Goal: Information Seeking & Learning: Find specific fact

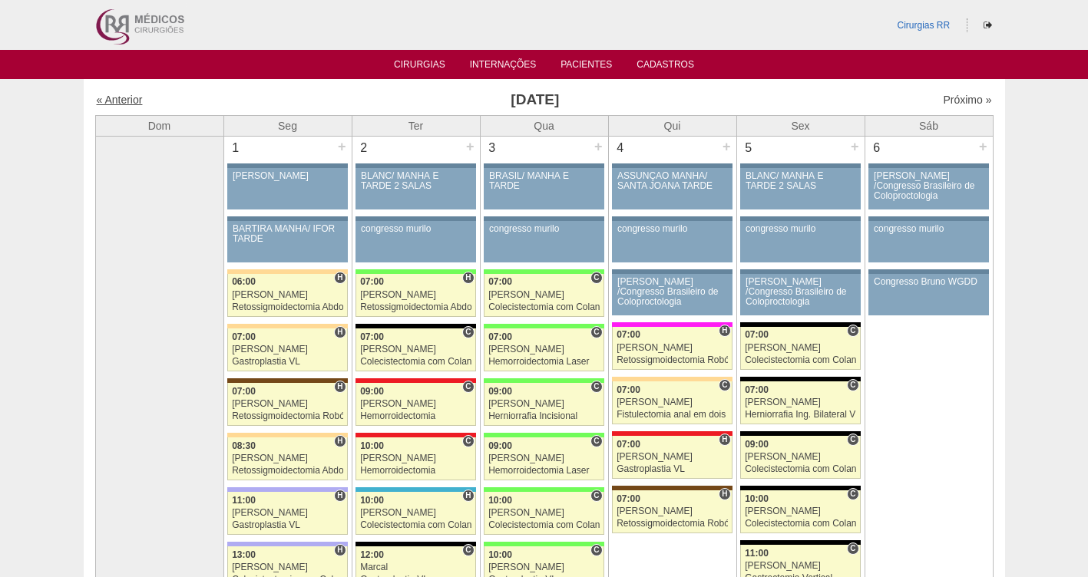
click at [131, 100] on link "« Anterior" at bounding box center [120, 100] width 46 height 12
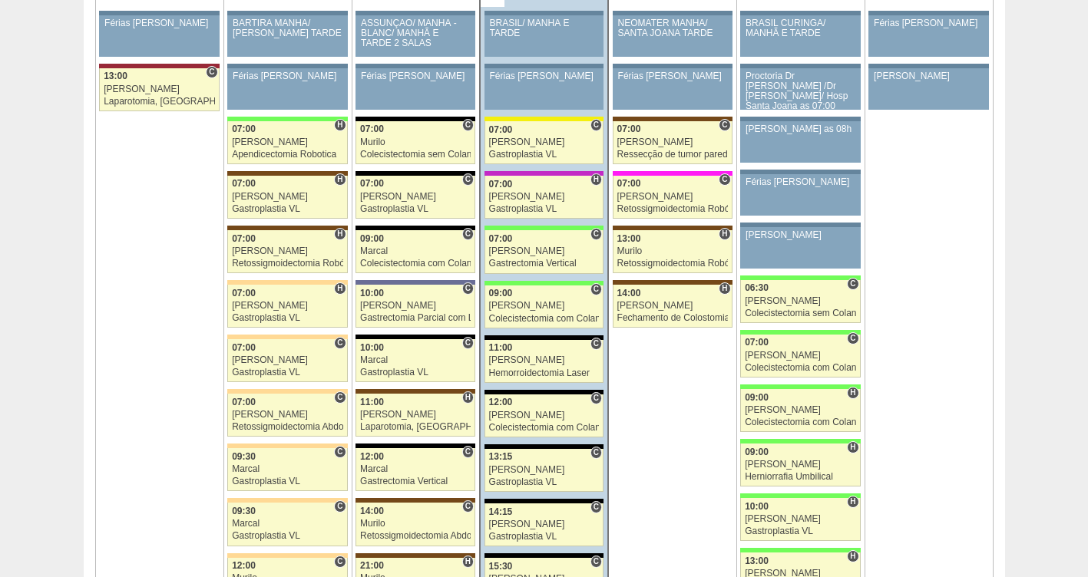
scroll to position [3348, 0]
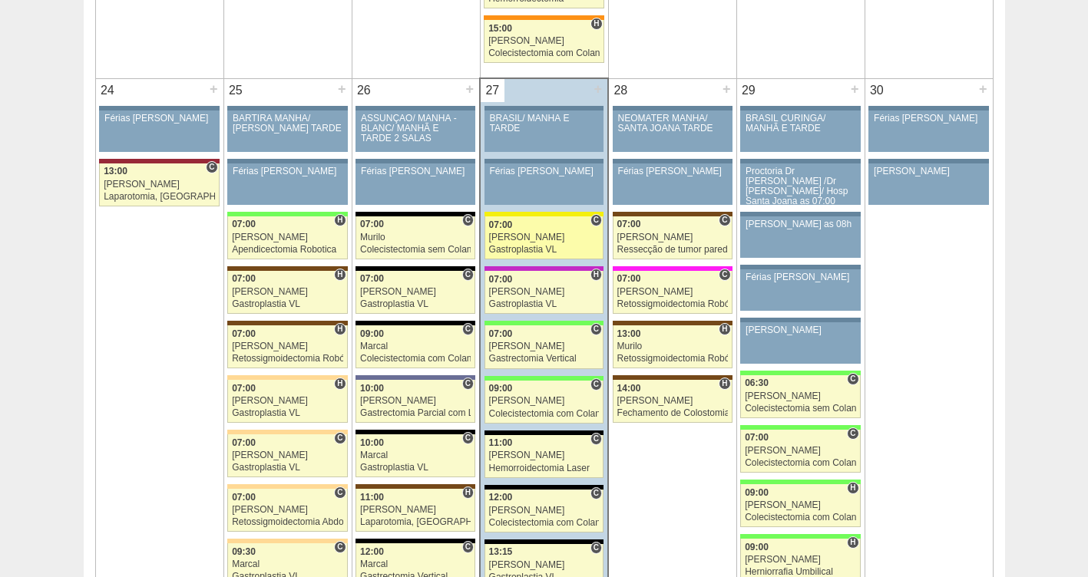
click at [508, 246] on link "87579 Paulo Regina C 07:00 Paulo Regina Gastroplastia VL Hospital Santa Rita Cr…" at bounding box center [544, 238] width 119 height 43
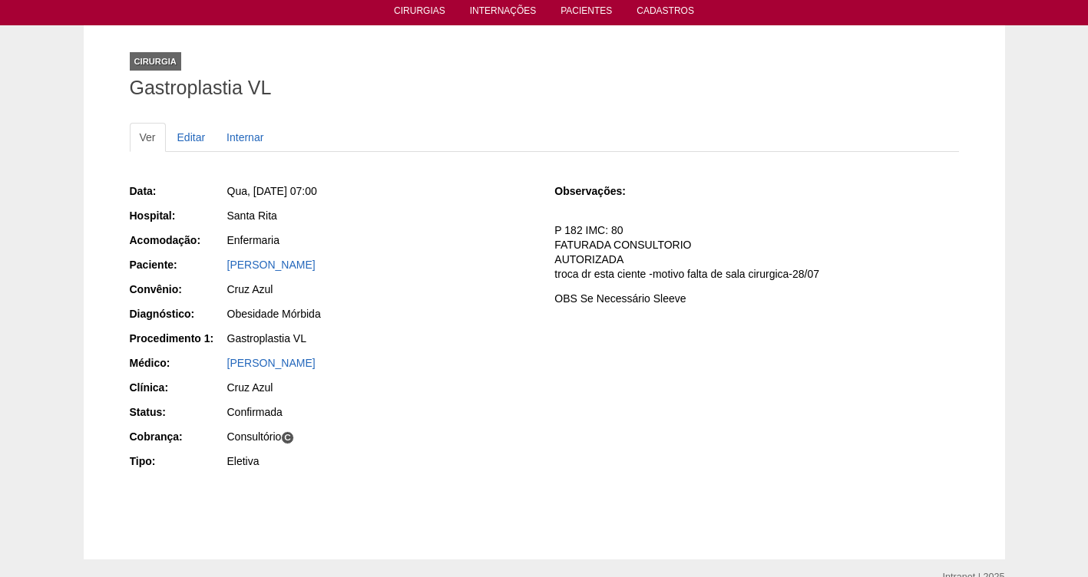
scroll to position [77, 0]
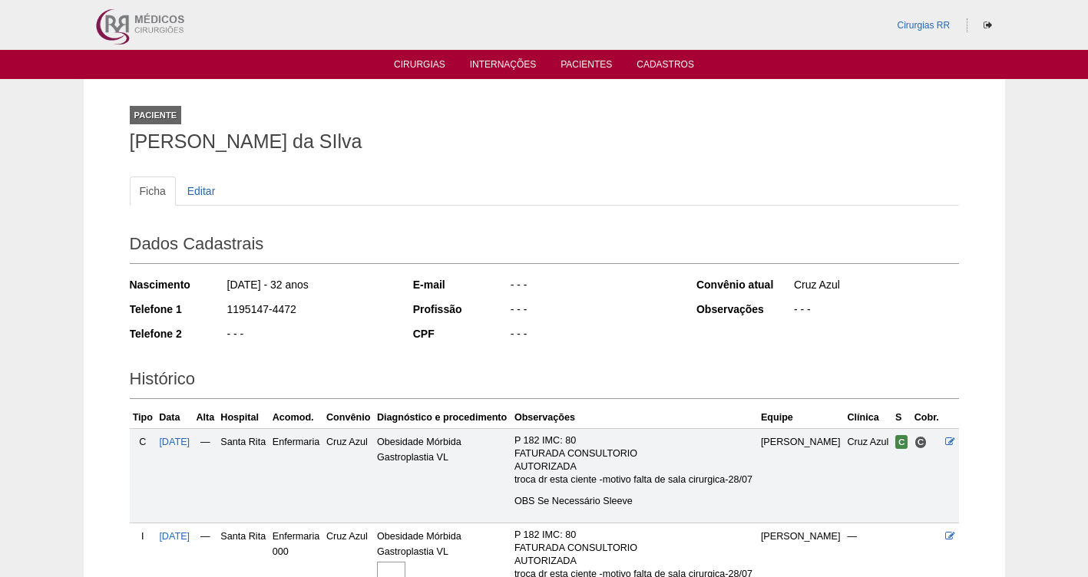
scroll to position [185, 0]
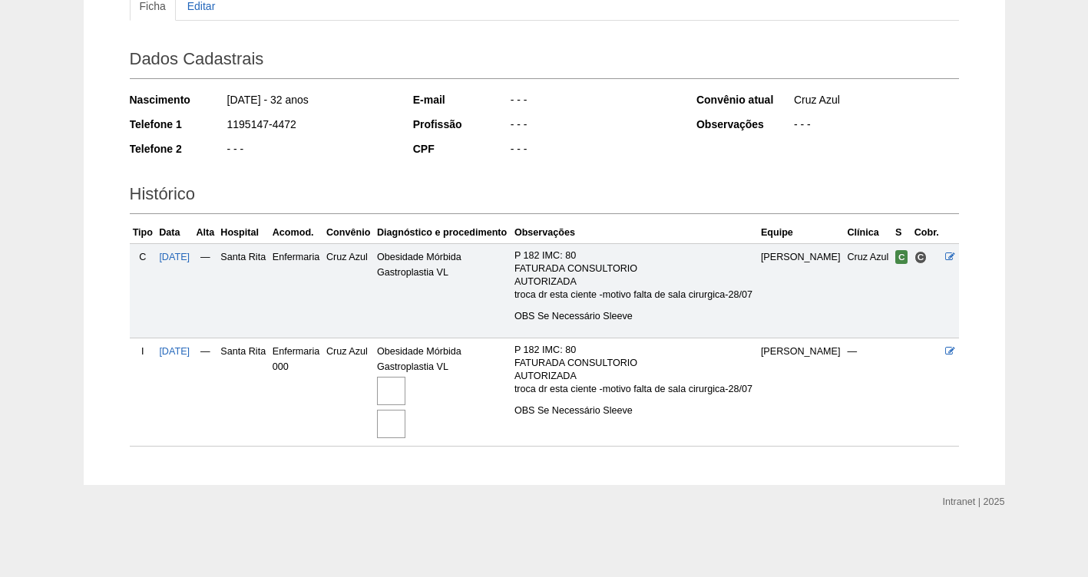
click at [405, 379] on img at bounding box center [391, 391] width 28 height 28
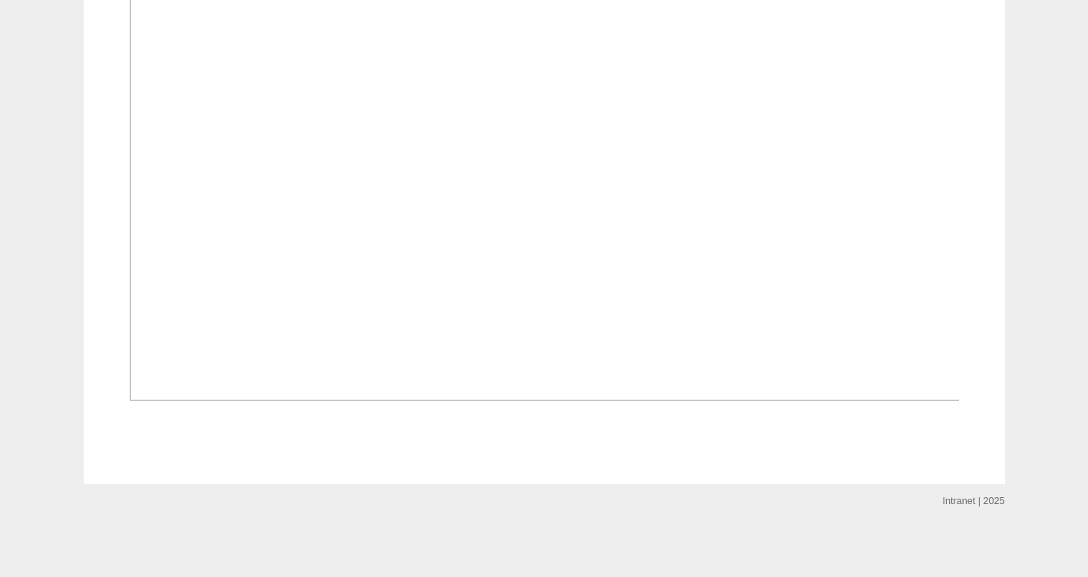
scroll to position [2030, 0]
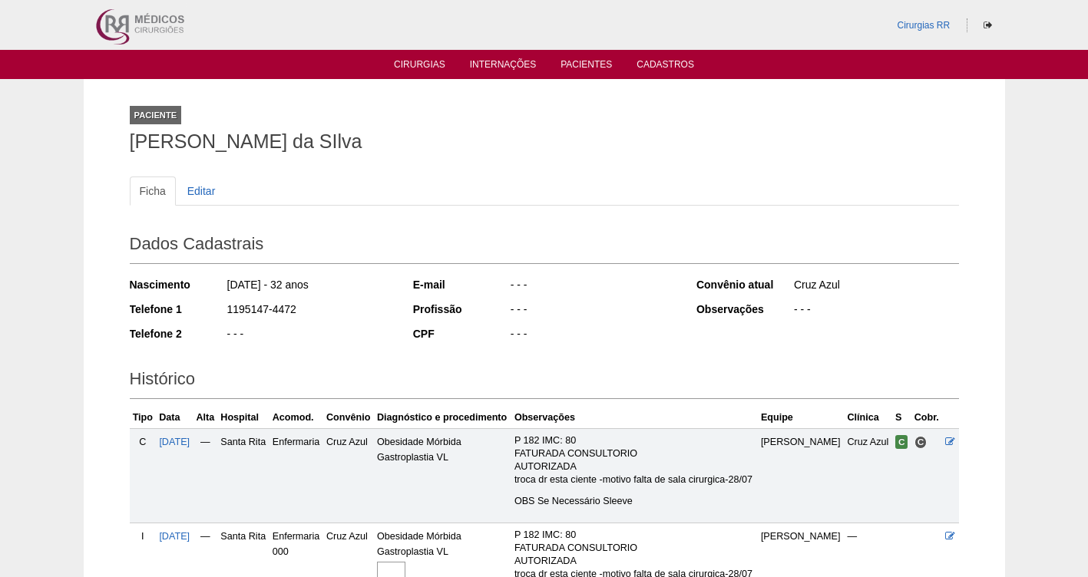
scroll to position [185, 0]
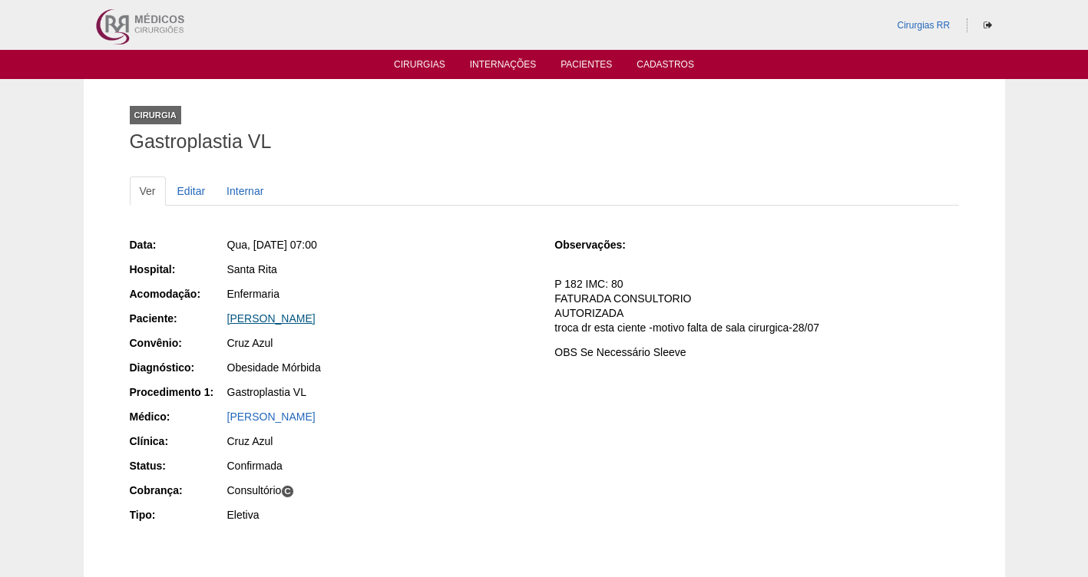
click at [306, 318] on link "[PERSON_NAME]" at bounding box center [271, 319] width 88 height 12
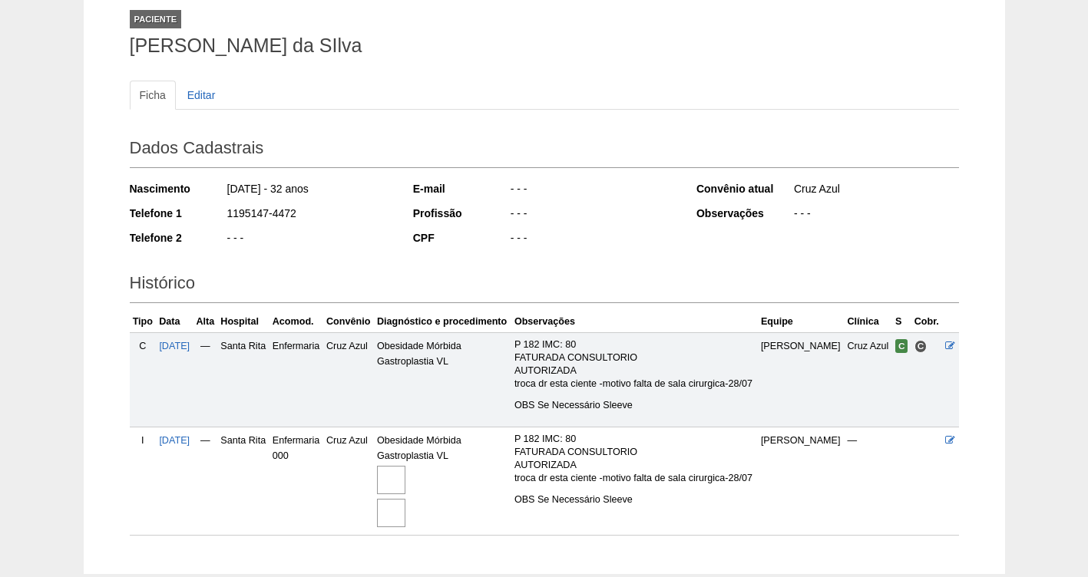
scroll to position [185, 0]
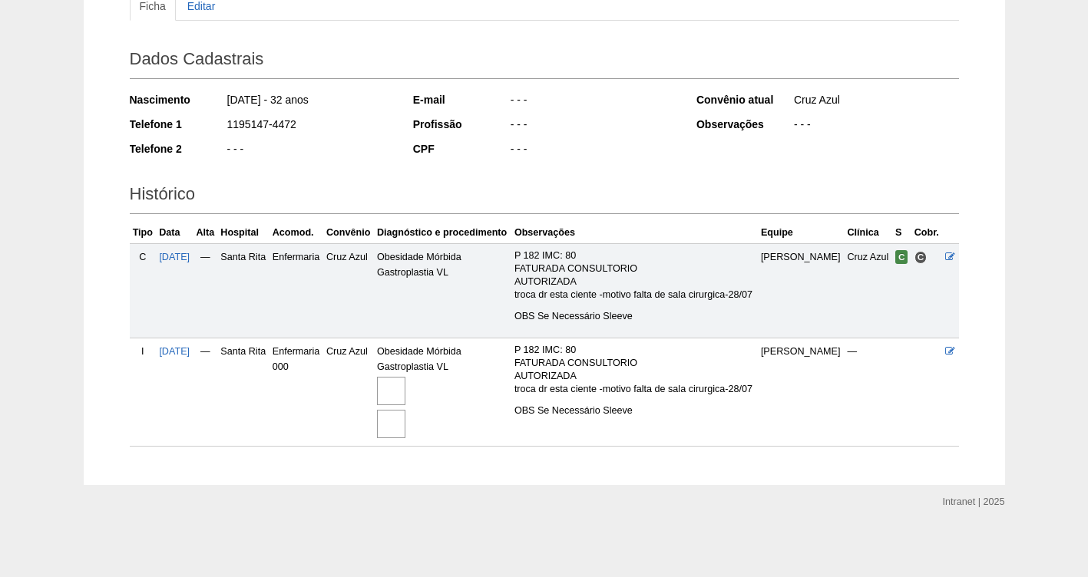
click at [405, 390] on img at bounding box center [391, 391] width 28 height 28
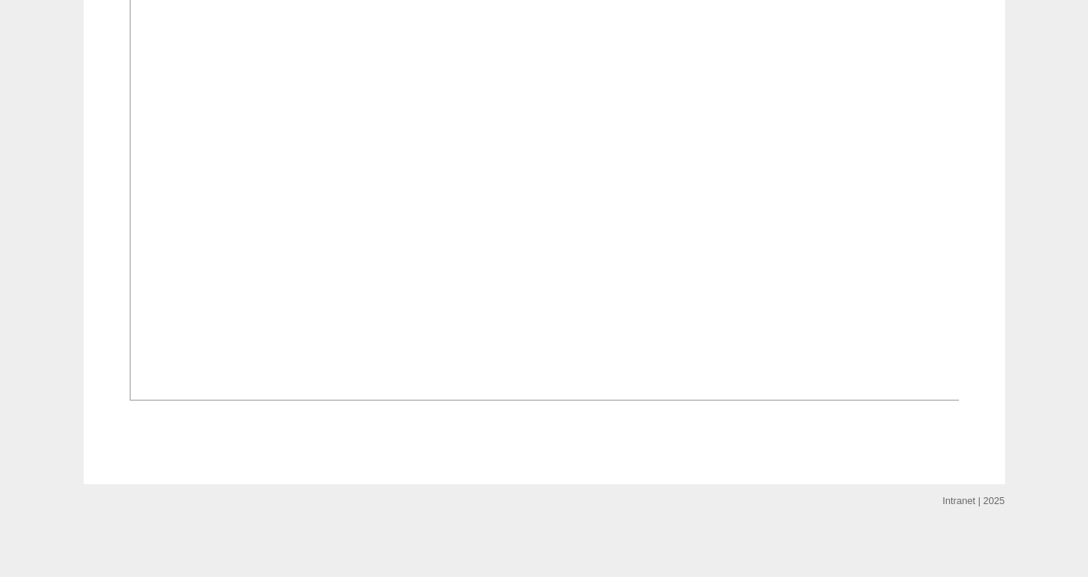
scroll to position [2028, 0]
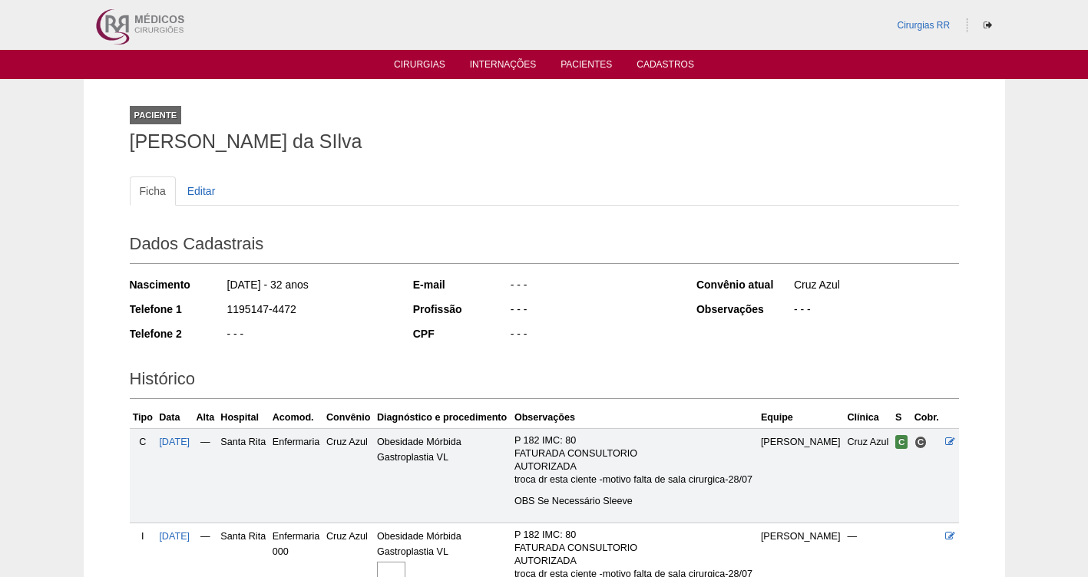
scroll to position [185, 0]
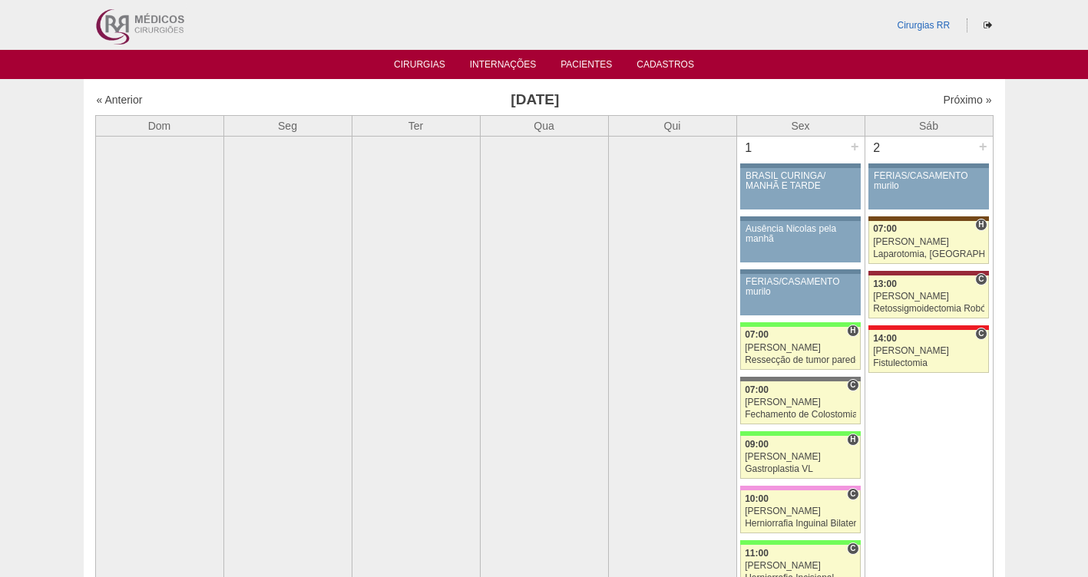
scroll to position [3348, 0]
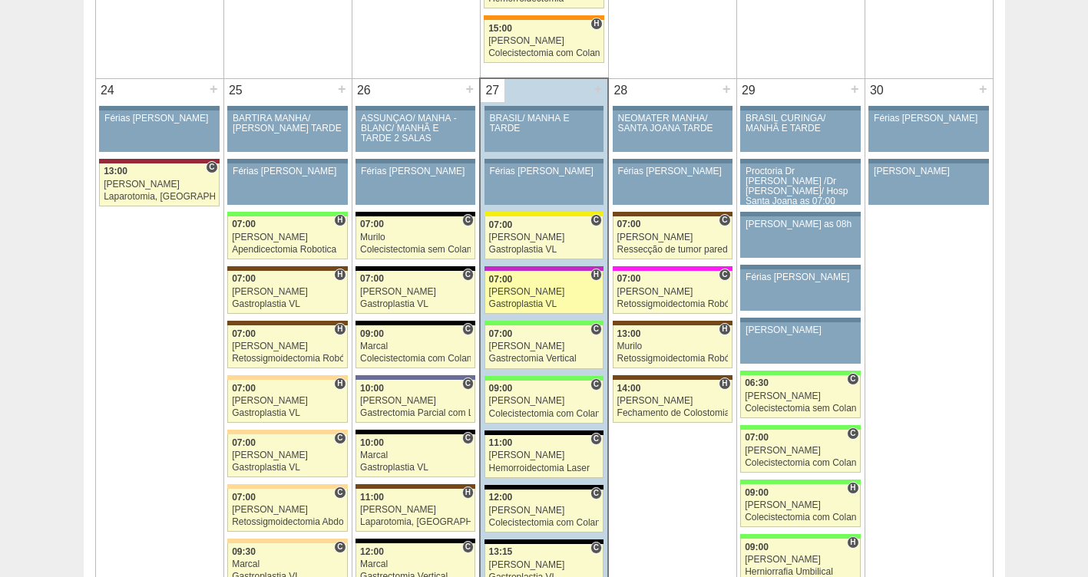
click at [531, 295] on div "[PERSON_NAME]" at bounding box center [544, 292] width 111 height 10
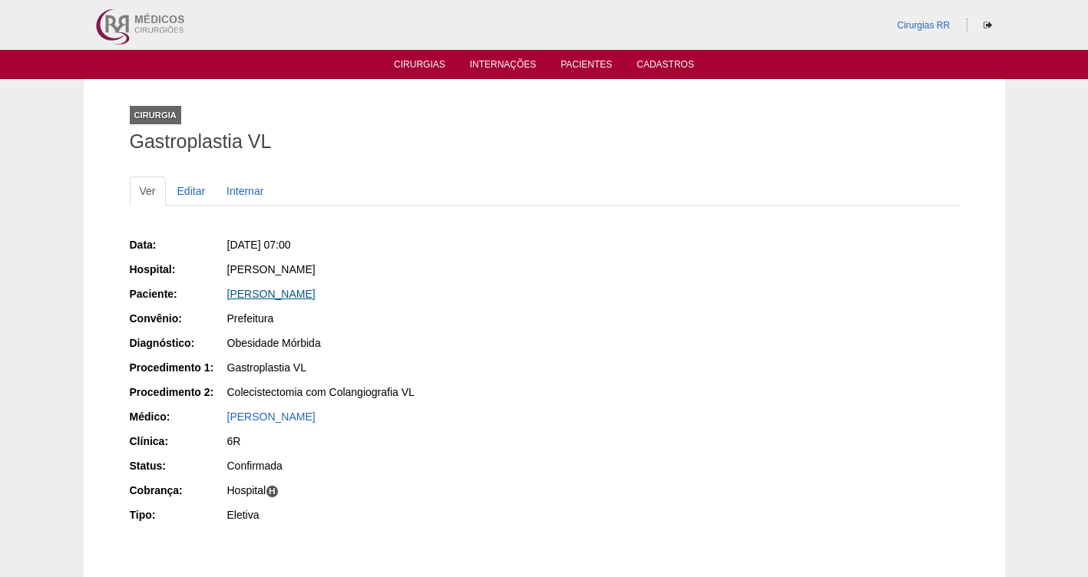
click at [274, 293] on link "[PERSON_NAME]" at bounding box center [271, 294] width 88 height 12
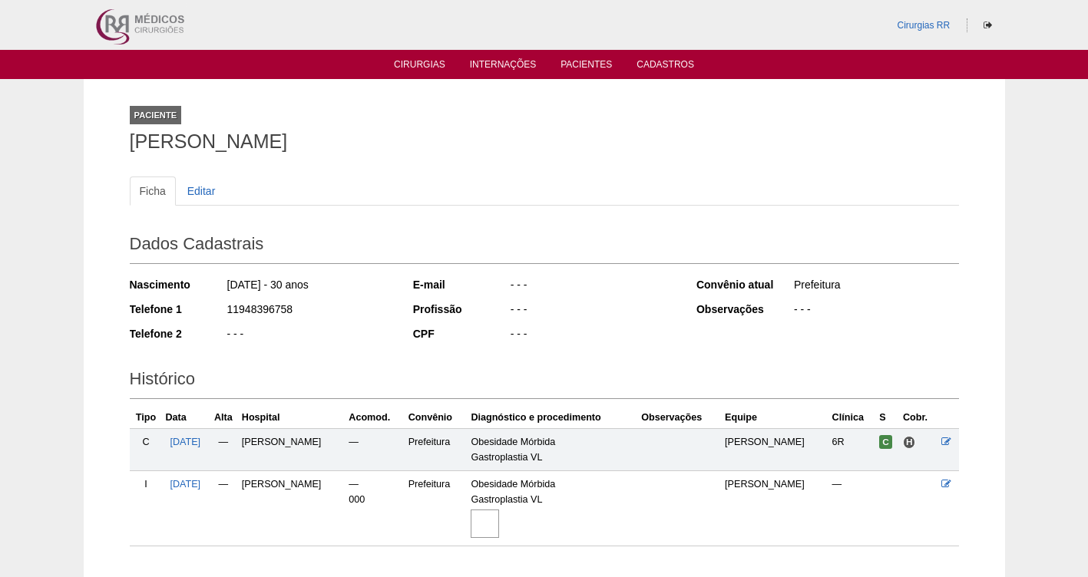
click at [495, 528] on img at bounding box center [485, 524] width 28 height 28
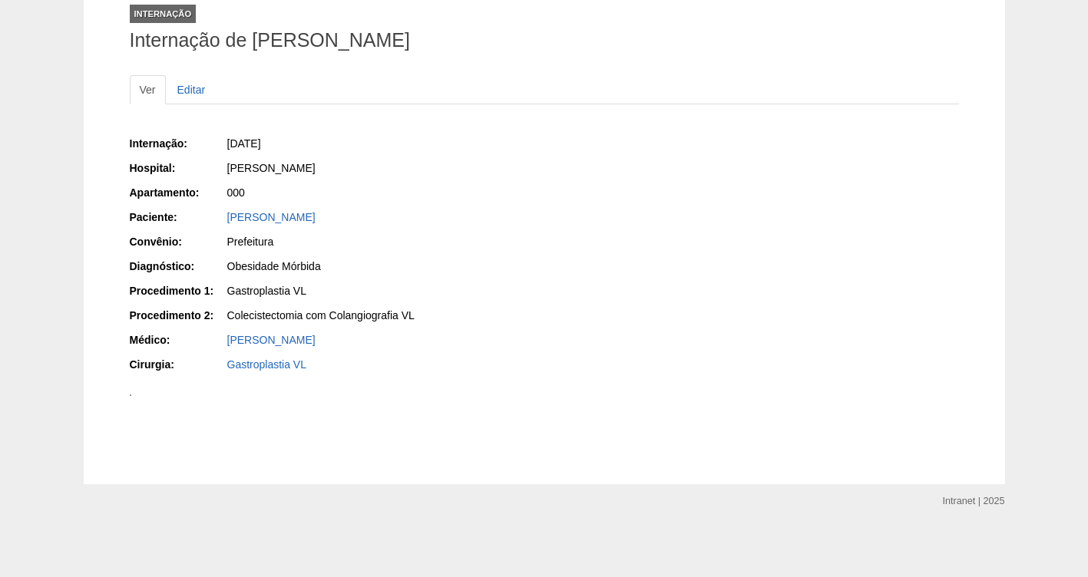
scroll to position [131, 0]
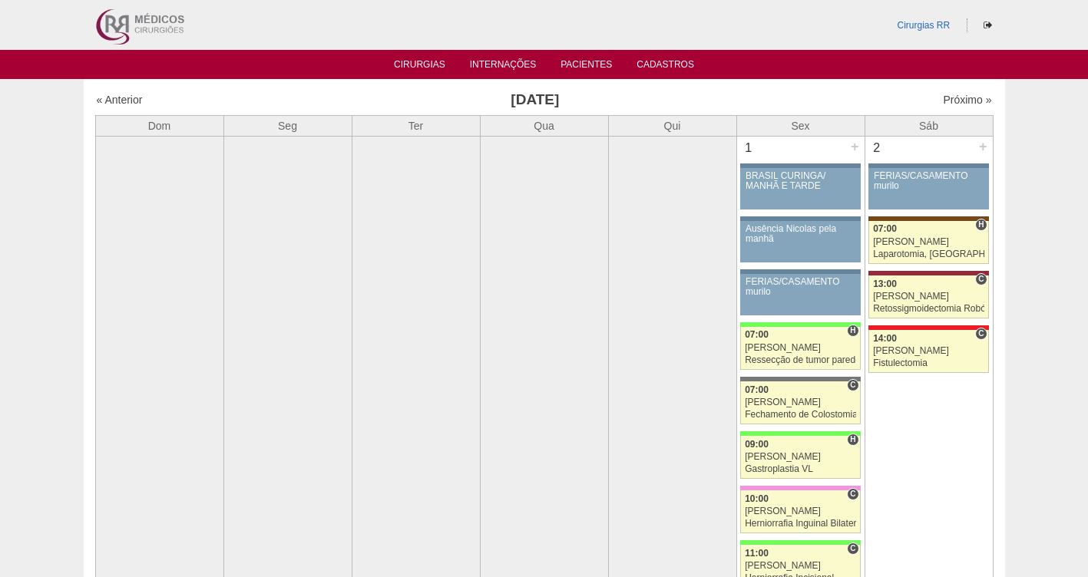
scroll to position [3348, 0]
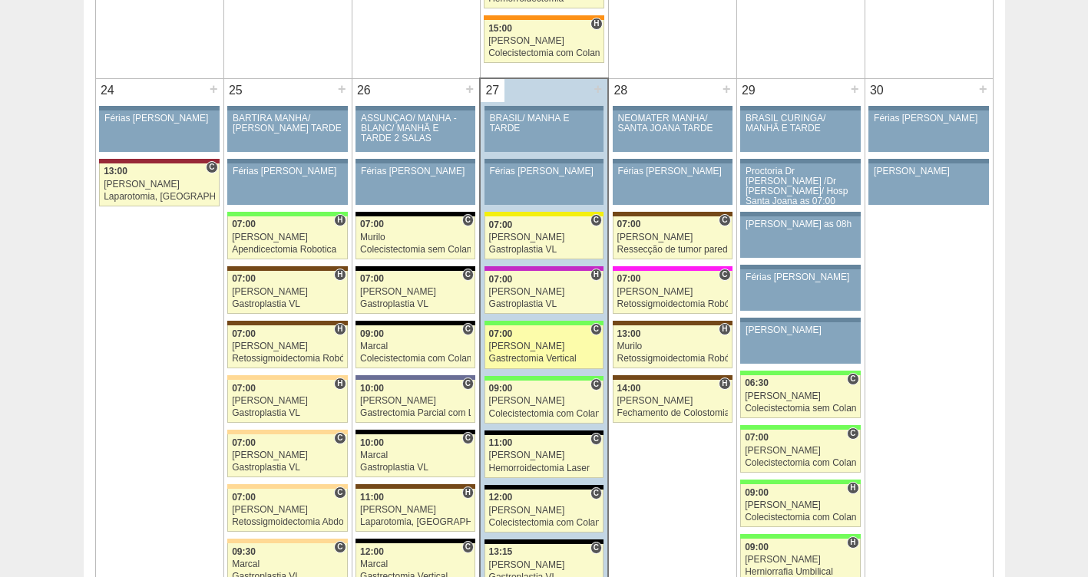
click at [553, 346] on div "[PERSON_NAME]" at bounding box center [544, 347] width 111 height 10
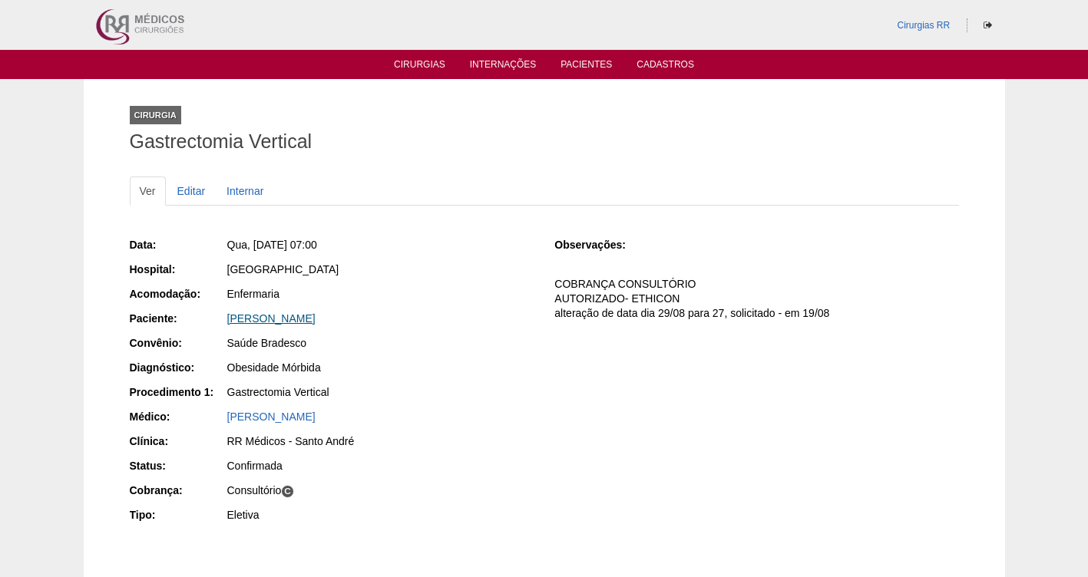
click at [305, 319] on link "[PERSON_NAME]" at bounding box center [271, 319] width 88 height 12
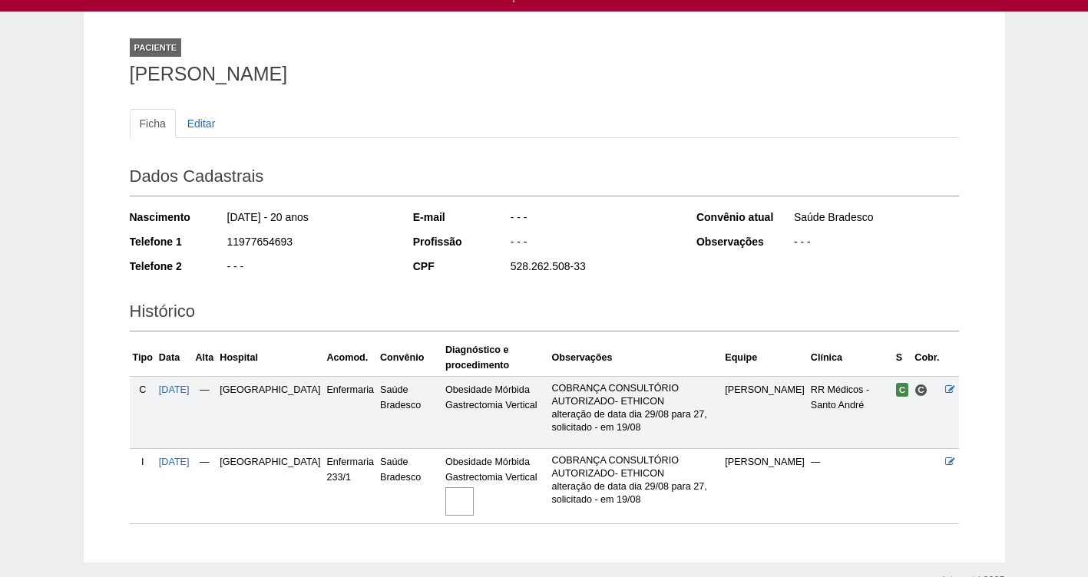
scroll to position [146, 0]
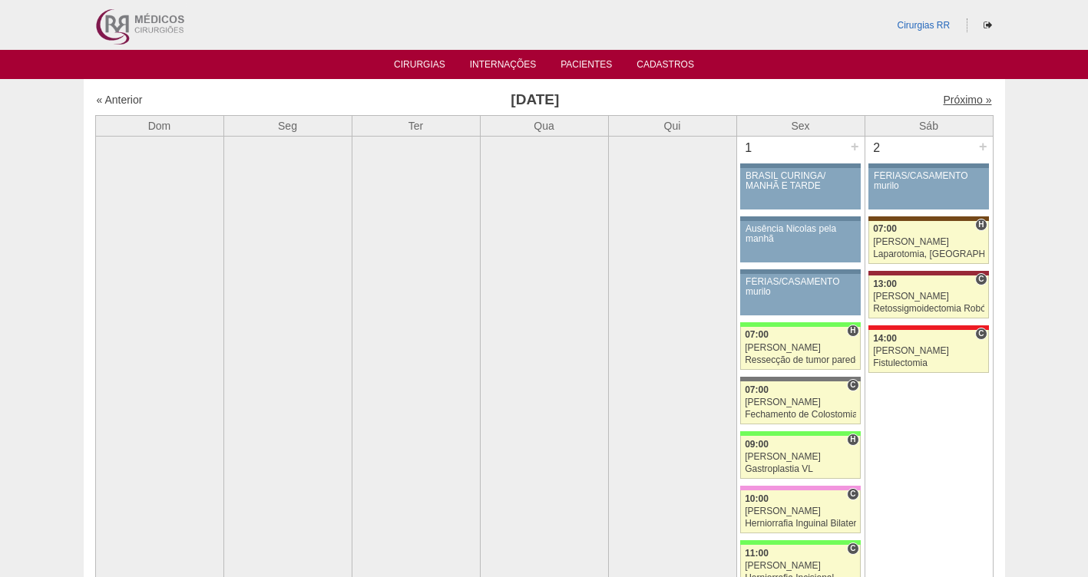
click at [943, 100] on link "Próximo »" at bounding box center [967, 100] width 48 height 12
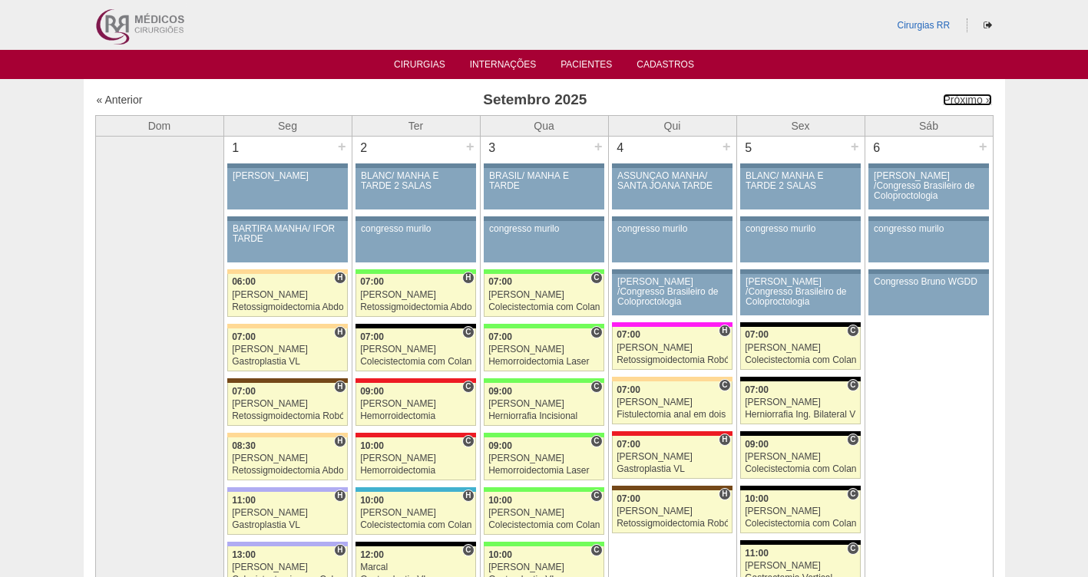
click at [943, 101] on link "Próximo »" at bounding box center [967, 100] width 48 height 12
click at [582, 65] on link "Pacientes" at bounding box center [586, 65] width 51 height 13
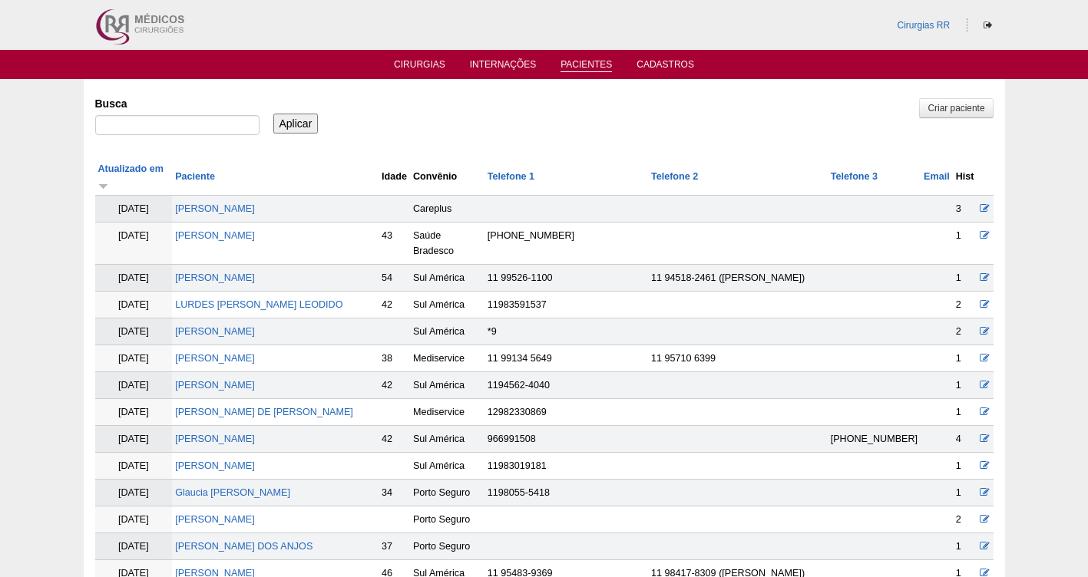
click at [579, 64] on link "Pacientes" at bounding box center [586, 65] width 51 height 13
click at [419, 65] on link "Cirurgias" at bounding box center [419, 65] width 51 height 13
click at [419, 66] on link "Cirurgias" at bounding box center [419, 65] width 51 height 13
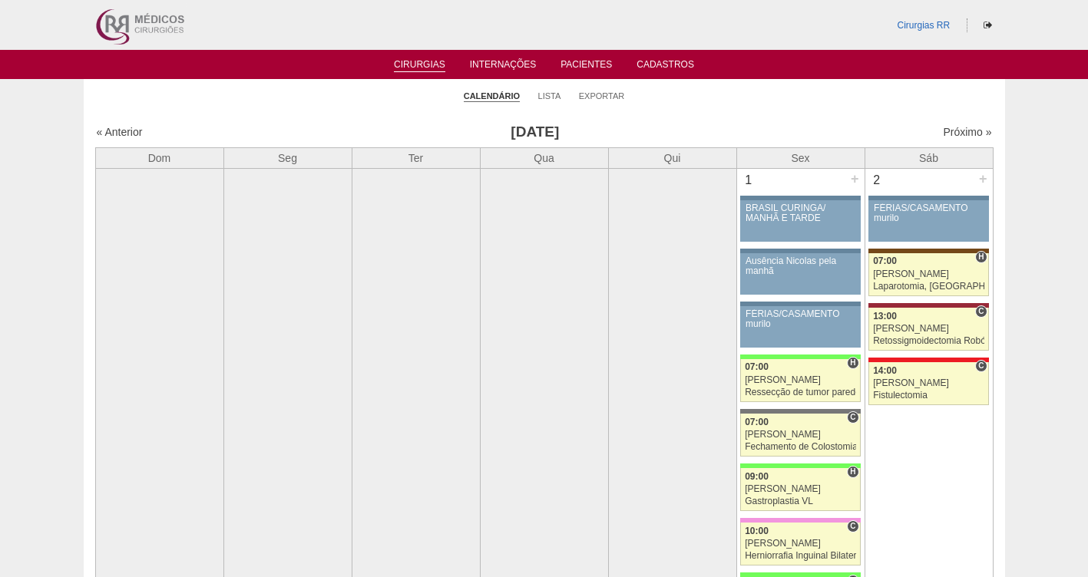
click at [539, 97] on link "Lista" at bounding box center [549, 96] width 23 height 11
click at [542, 98] on link "Lista" at bounding box center [549, 97] width 23 height 12
click at [548, 101] on link "Lista" at bounding box center [549, 97] width 23 height 12
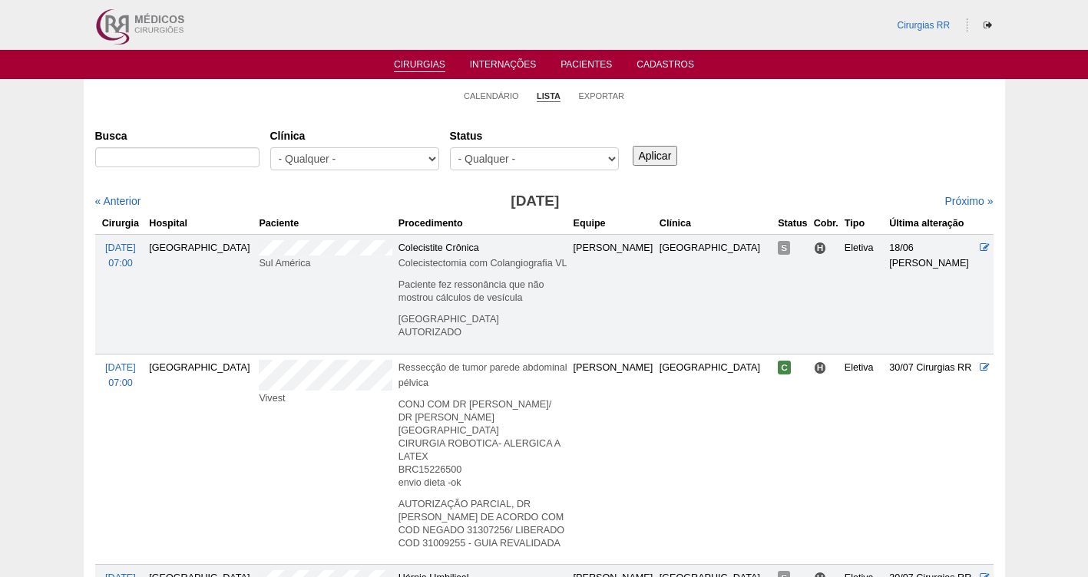
select select "resr"
click at [450, 147] on select "- Qualquer - Reservada Confirmada Suspensa Cancelada" at bounding box center [534, 158] width 169 height 23
click at [663, 149] on input "Aplicar" at bounding box center [655, 156] width 45 height 20
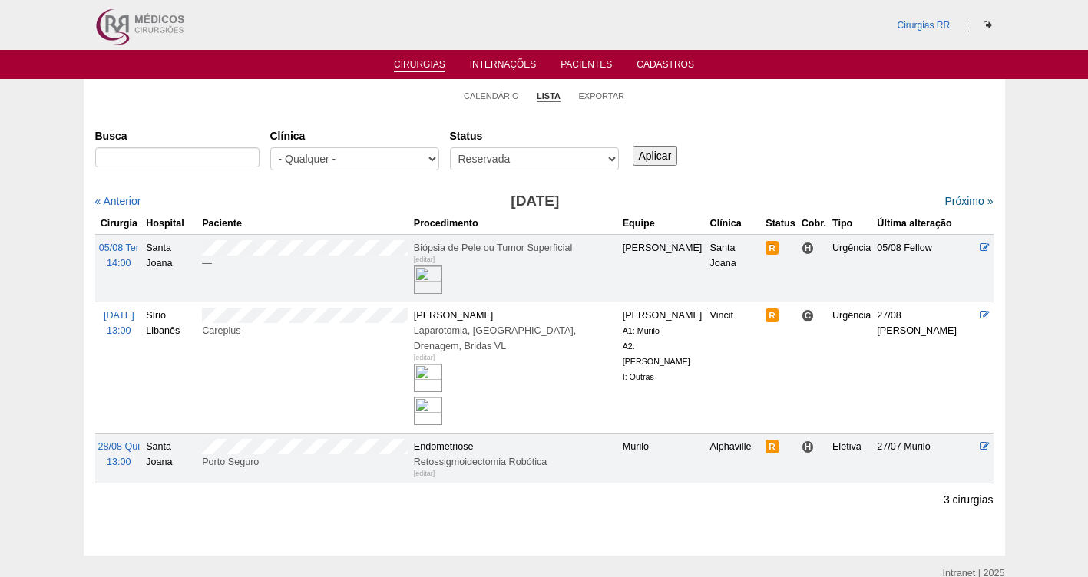
click at [944, 201] on link "Próximo »" at bounding box center [968, 201] width 48 height 12
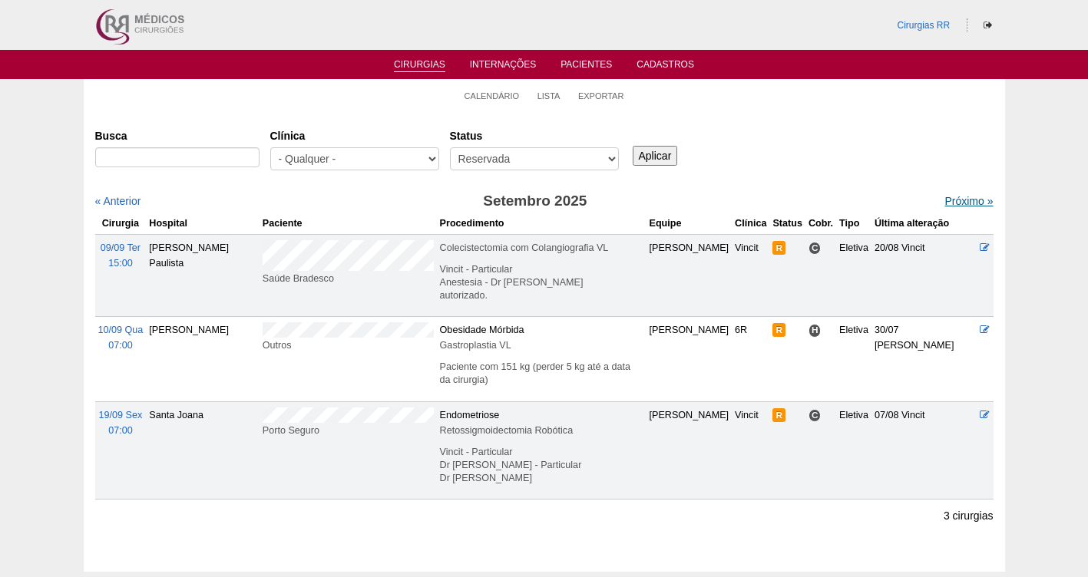
click at [952, 203] on link "Próximo »" at bounding box center [968, 201] width 48 height 12
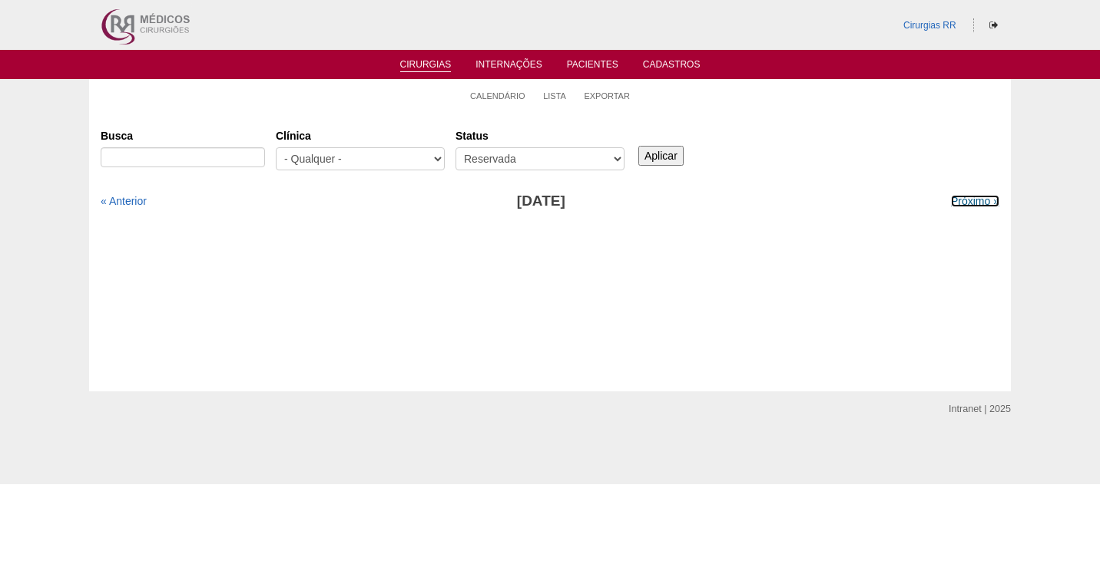
click at [952, 203] on link "Próximo »" at bounding box center [975, 201] width 48 height 12
click at [124, 202] on link "« Anterior" at bounding box center [124, 201] width 46 height 12
drag, startPoint x: 0, startPoint y: 0, endPoint x: 124, endPoint y: 202, distance: 237.2
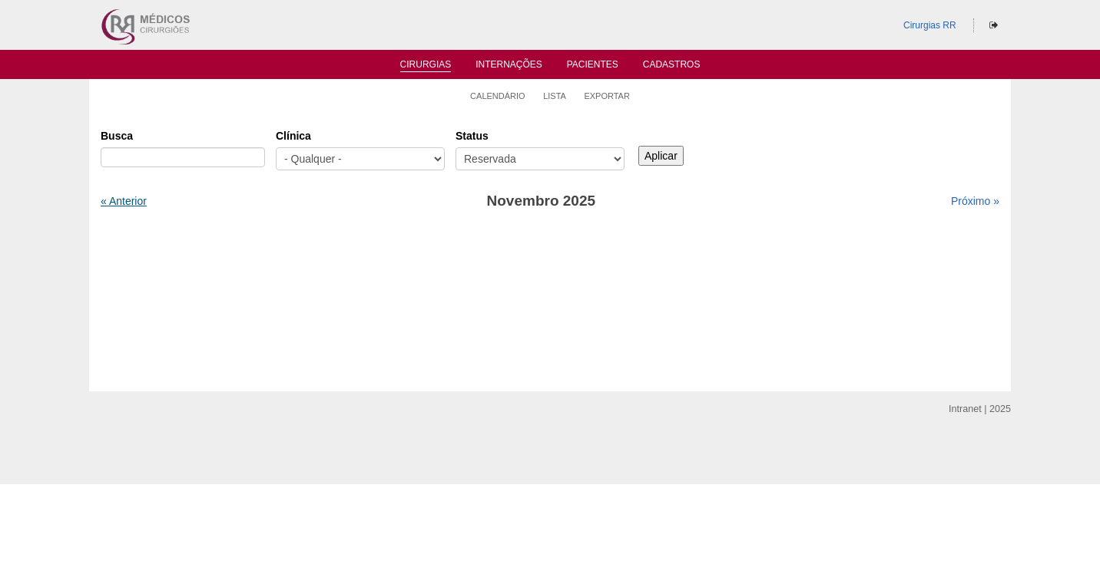
click at [124, 202] on link "« Anterior" at bounding box center [124, 201] width 46 height 12
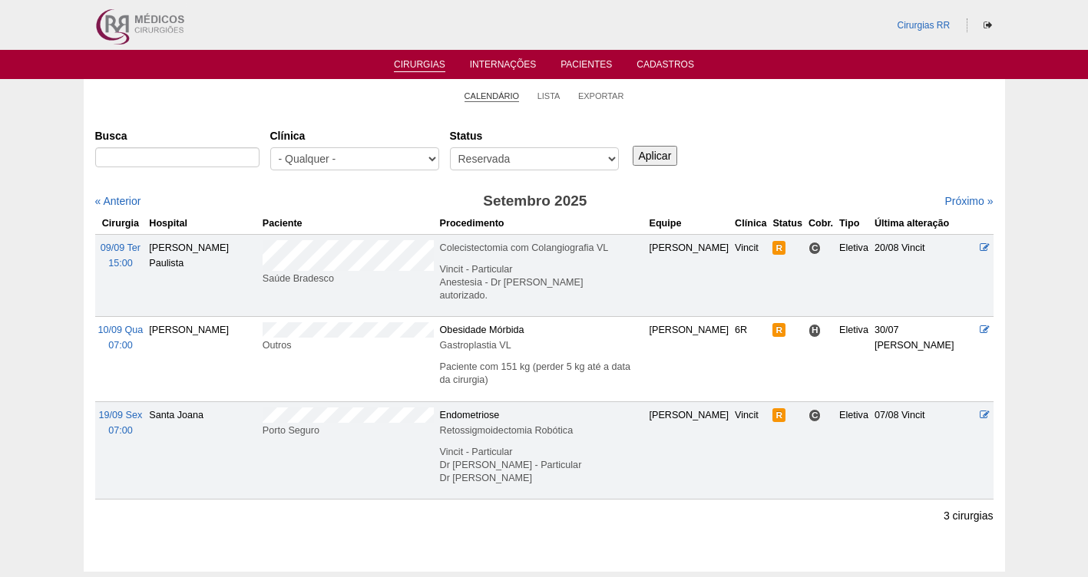
click at [481, 94] on link "Calendário" at bounding box center [492, 97] width 55 height 12
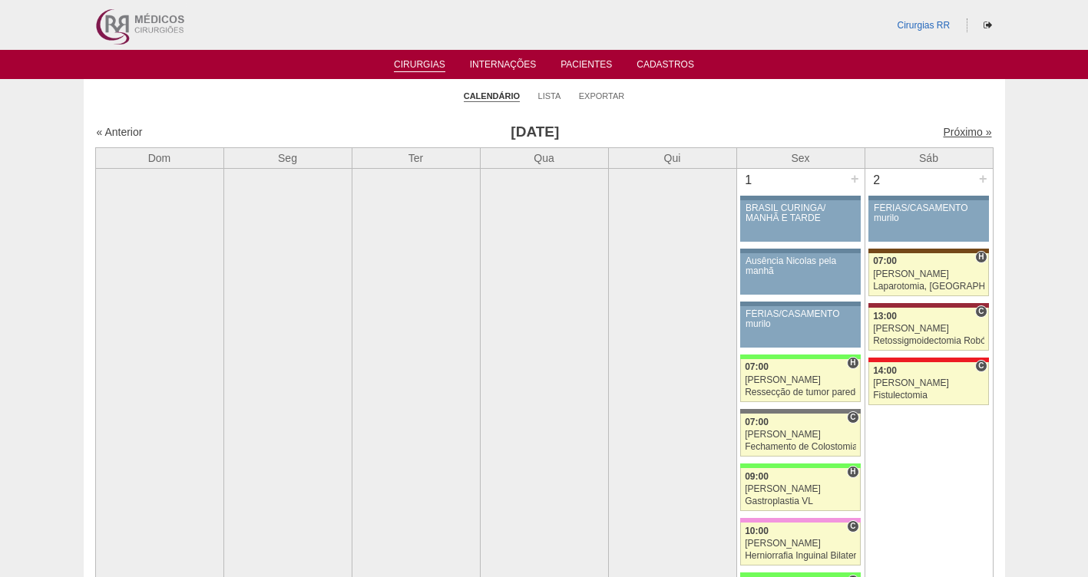
click at [946, 137] on link "Próximo »" at bounding box center [967, 132] width 48 height 12
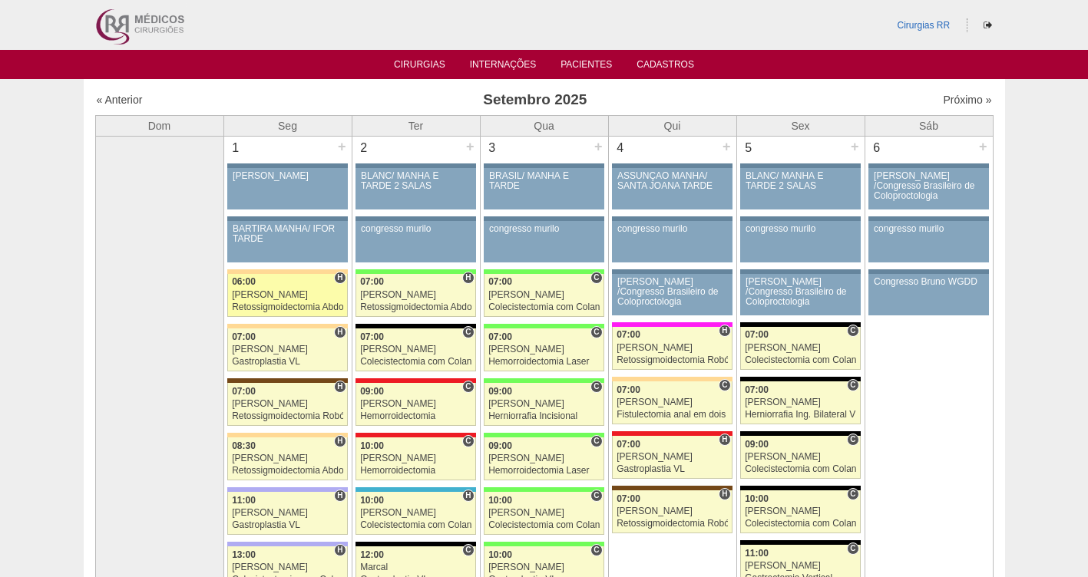
click at [260, 293] on div "[PERSON_NAME]" at bounding box center [287, 295] width 111 height 10
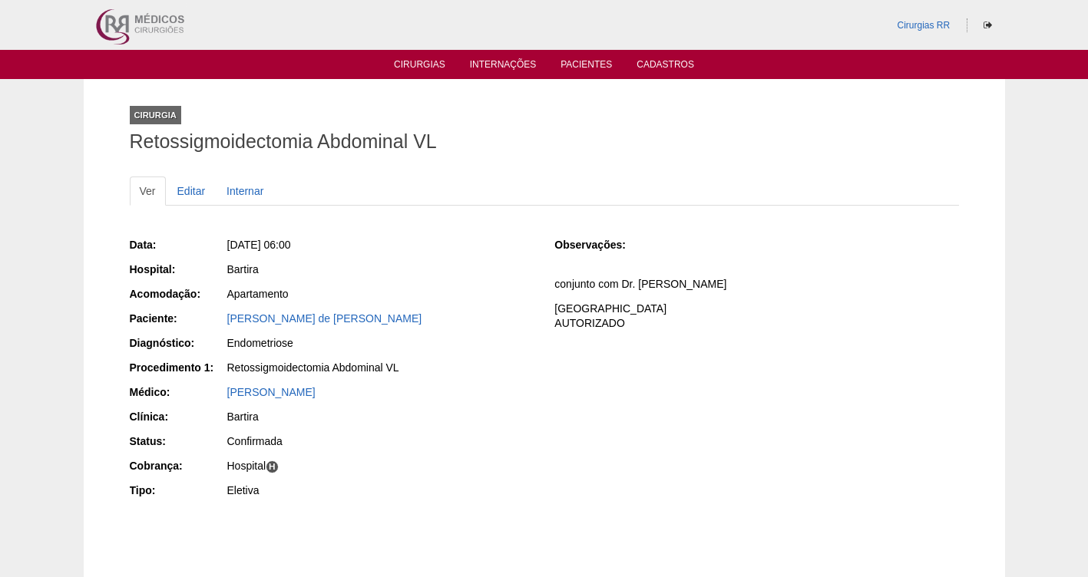
drag, startPoint x: 425, startPoint y: 313, endPoint x: 224, endPoint y: 323, distance: 200.7
click at [224, 323] on div "Paciente: [PERSON_NAME]" at bounding box center [332, 320] width 404 height 19
copy div "Paciente: Claudia Santiago de Amaral Peres"
click at [297, 318] on link "[PERSON_NAME] de [PERSON_NAME]" at bounding box center [324, 319] width 195 height 12
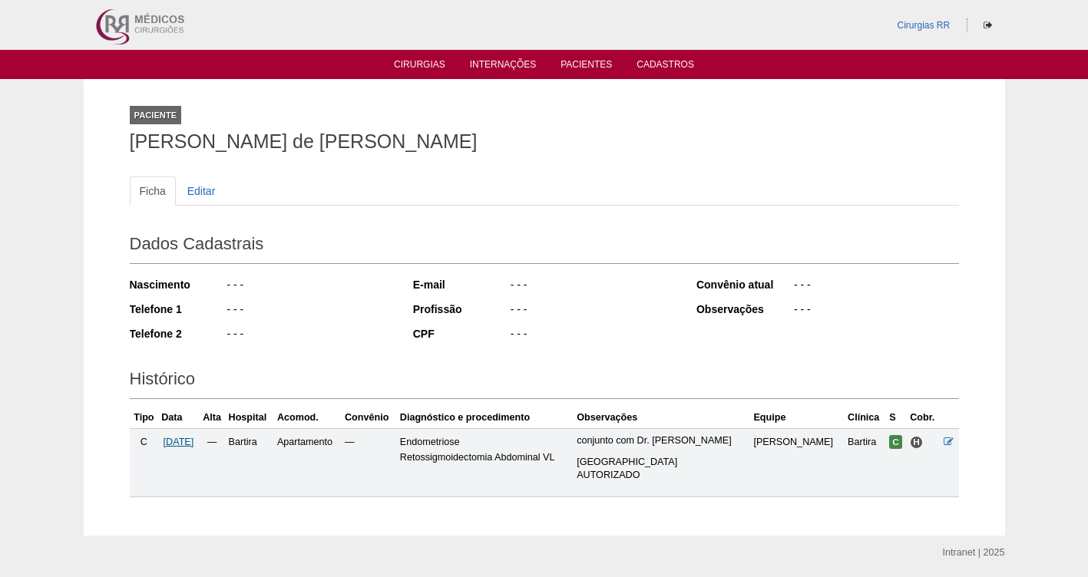
click at [191, 445] on span "[DATE]" at bounding box center [179, 442] width 31 height 11
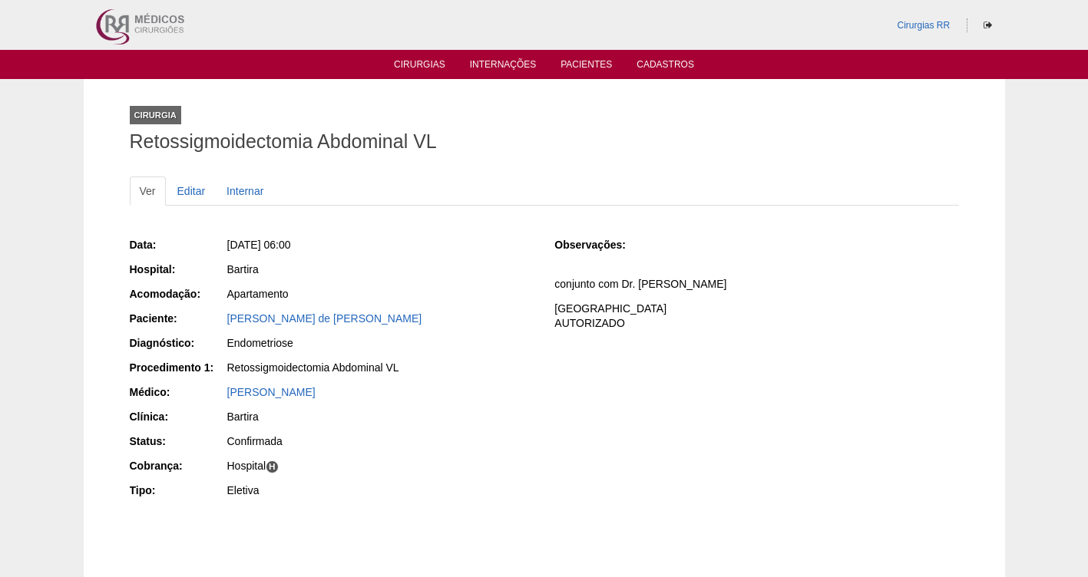
drag, startPoint x: 429, startPoint y: 323, endPoint x: 195, endPoint y: 325, distance: 234.2
click at [195, 325] on div "Paciente: [PERSON_NAME]" at bounding box center [332, 320] width 404 height 19
copy div "Paciente: [PERSON_NAME]"
click at [471, 293] on div "Apartamento" at bounding box center [380, 293] width 306 height 15
drag, startPoint x: 432, startPoint y: 317, endPoint x: 215, endPoint y: 315, distance: 216.6
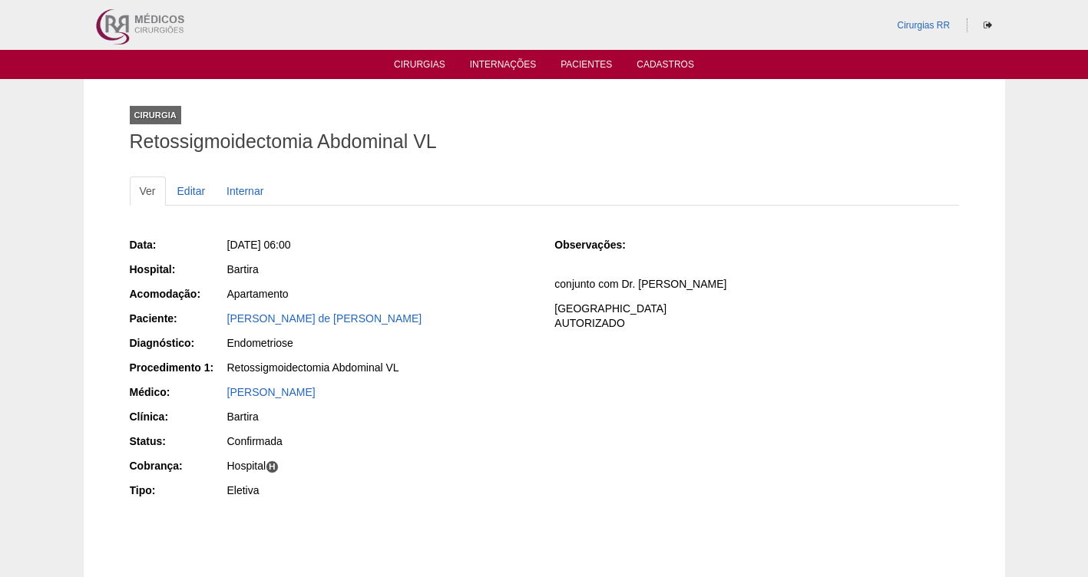
click at [215, 315] on div "Paciente: Claudia Santiago de Amaral Peres" at bounding box center [332, 320] width 404 height 19
copy div "Paciente: Claudia Santiago de Amaral Peres"
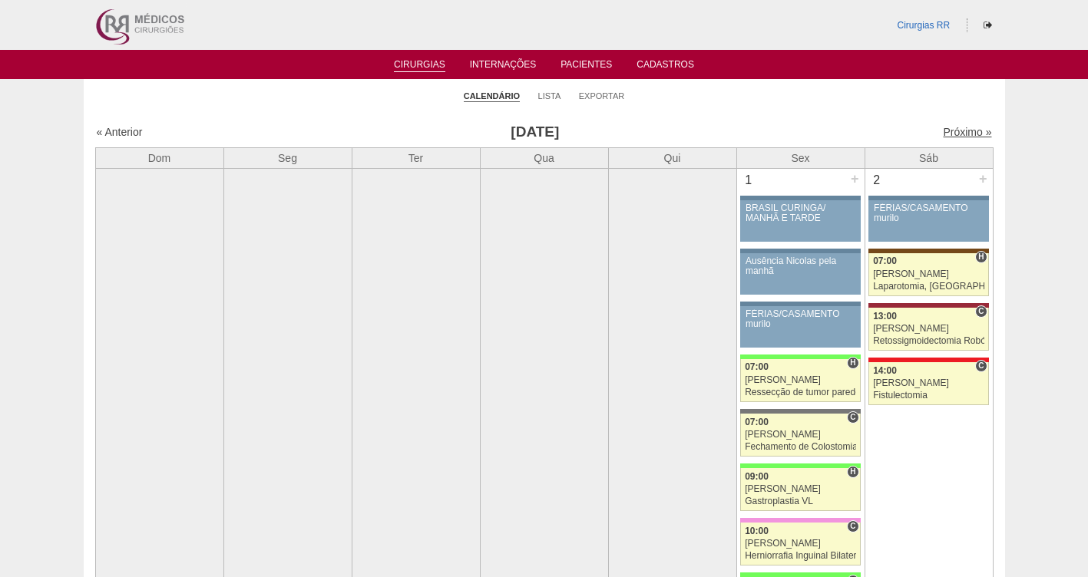
click at [954, 129] on link "Próximo »" at bounding box center [967, 132] width 48 height 12
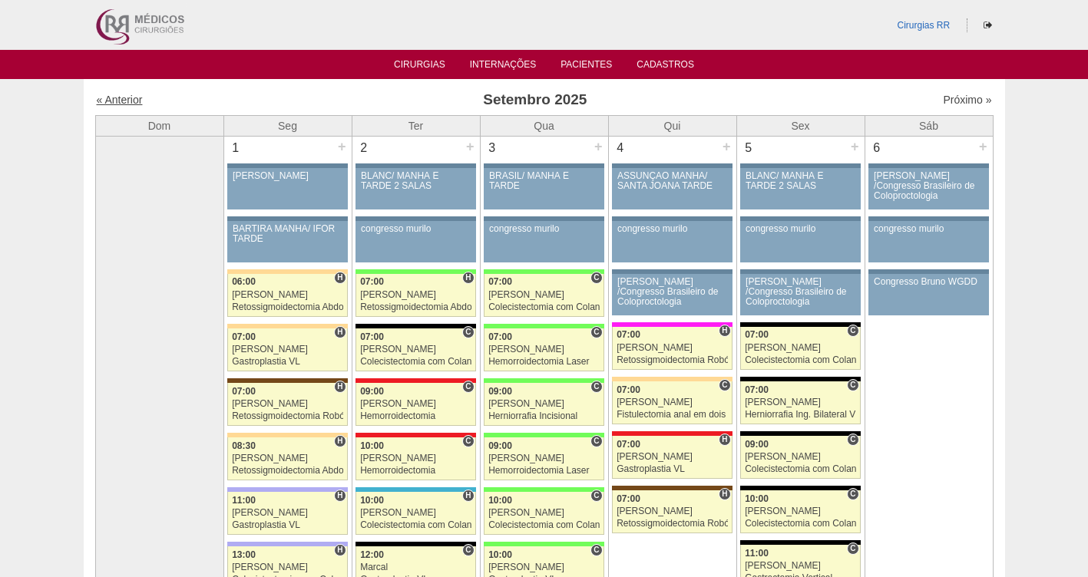
click at [109, 101] on link "« Anterior" at bounding box center [120, 100] width 46 height 12
click at [108, 101] on link "« Anterior" at bounding box center [120, 100] width 46 height 12
click at [107, 100] on link "« Anterior" at bounding box center [120, 100] width 46 height 12
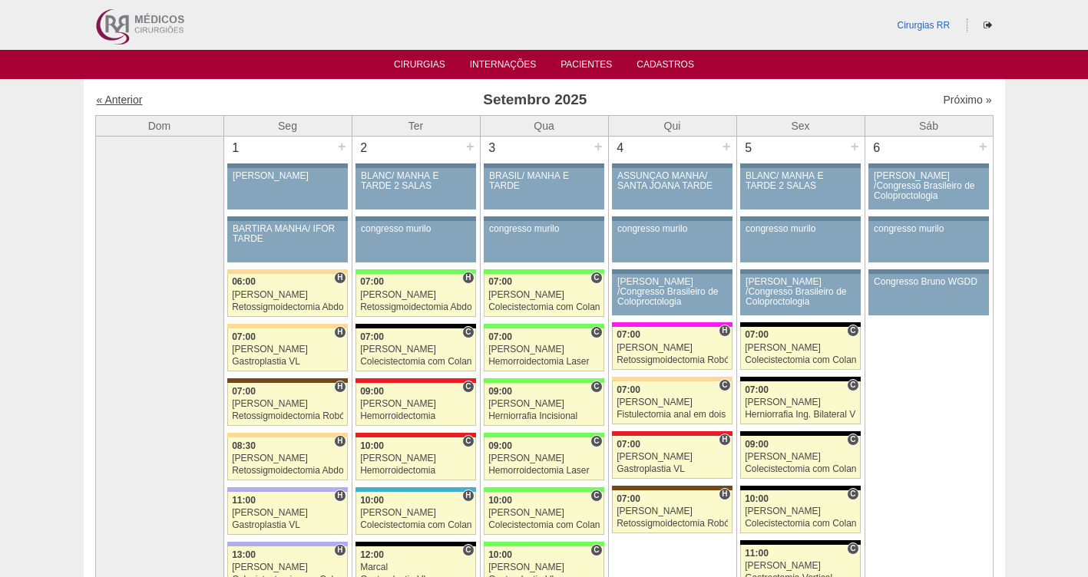
click at [106, 100] on link "« Anterior" at bounding box center [120, 100] width 46 height 12
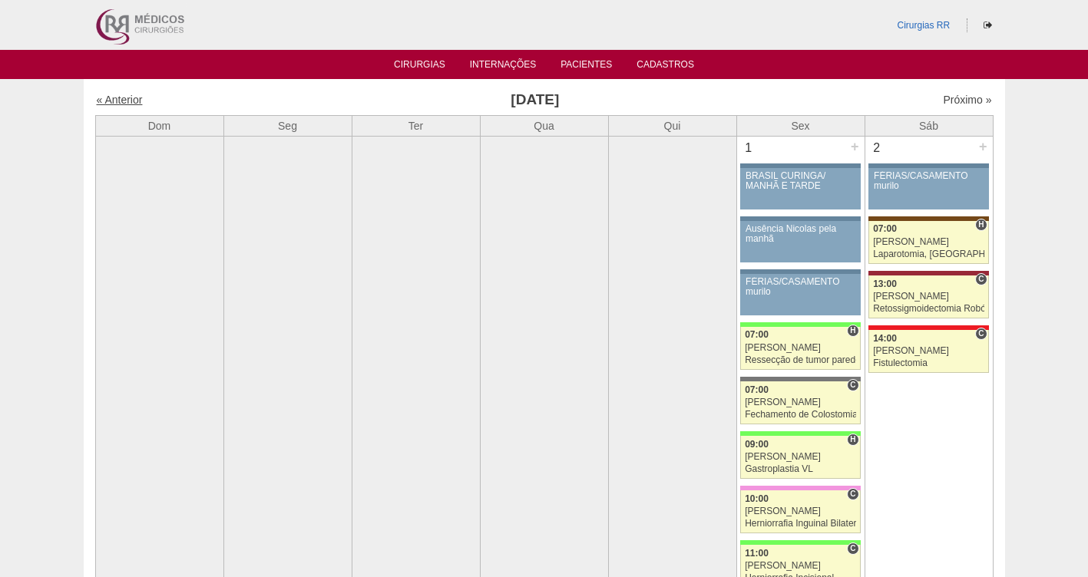
click at [117, 102] on link "« Anterior" at bounding box center [120, 100] width 46 height 12
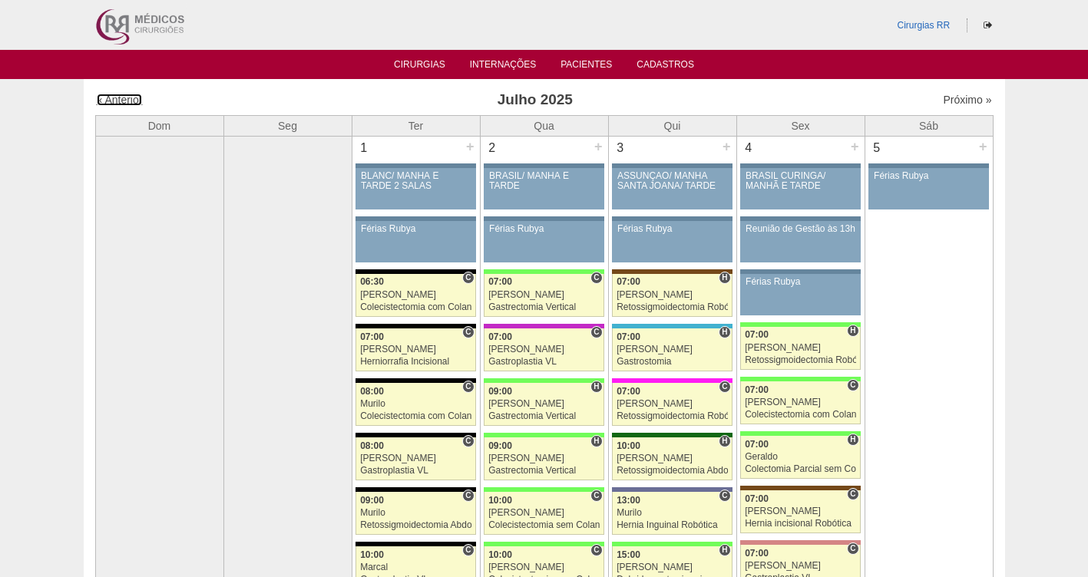
click at [117, 100] on link "« Anterior" at bounding box center [120, 100] width 46 height 12
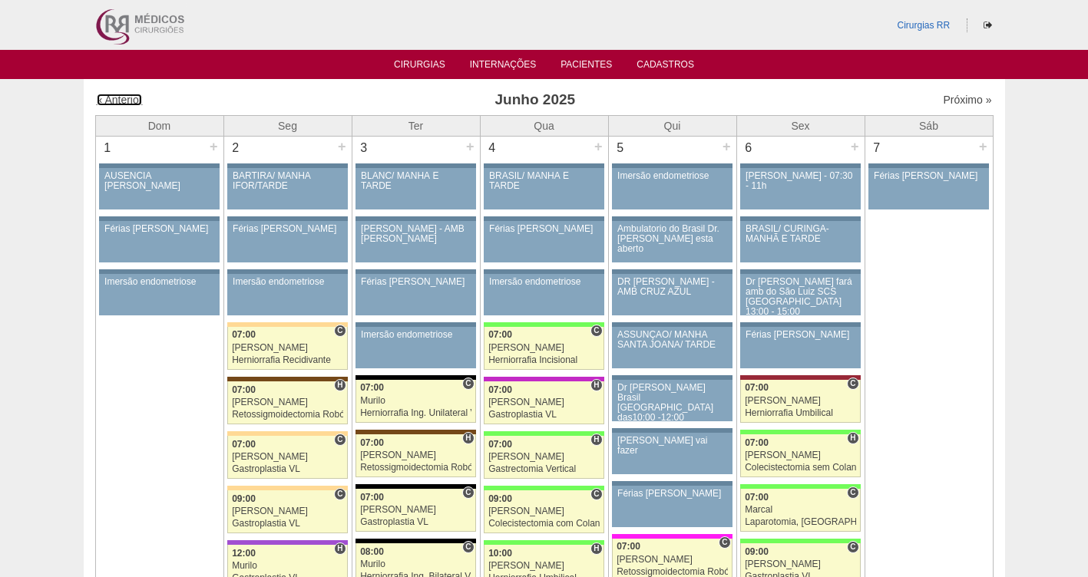
click at [116, 99] on link "« Anterior" at bounding box center [120, 100] width 46 height 12
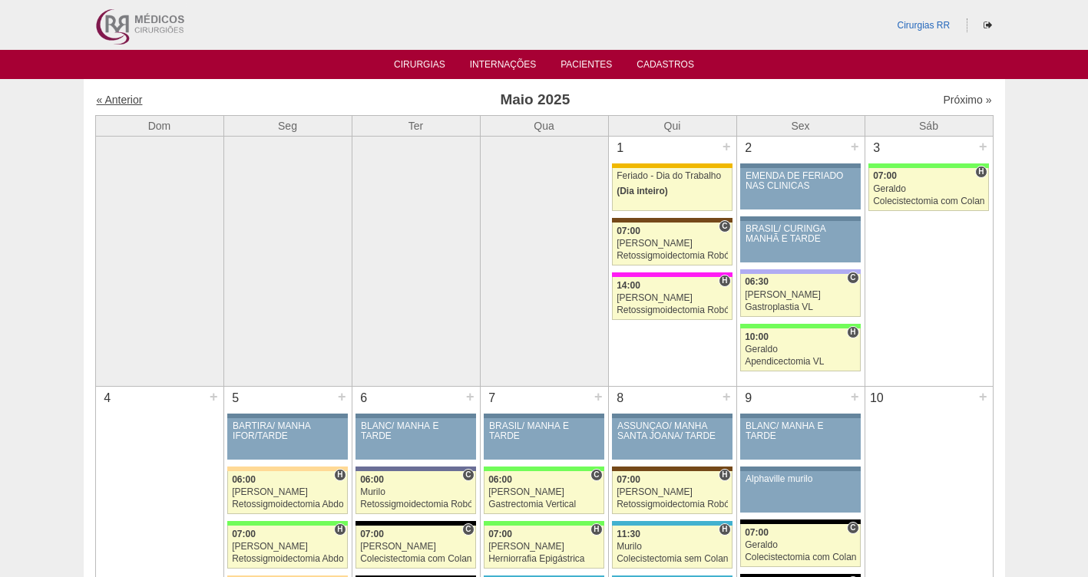
drag, startPoint x: 0, startPoint y: 0, endPoint x: 116, endPoint y: 99, distance: 152.5
click at [116, 99] on link "« Anterior" at bounding box center [120, 100] width 46 height 12
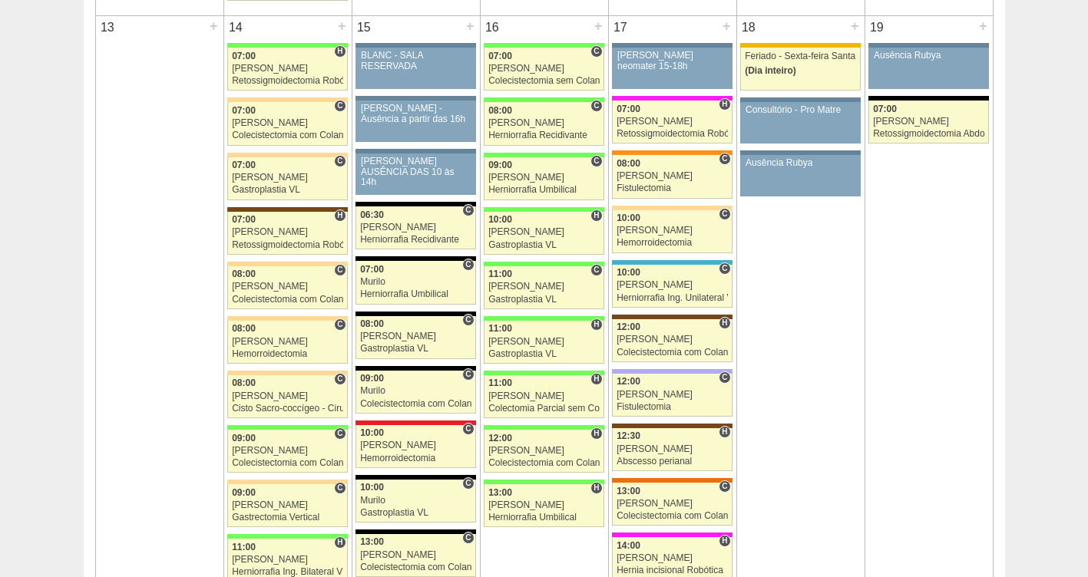
scroll to position [1829, 0]
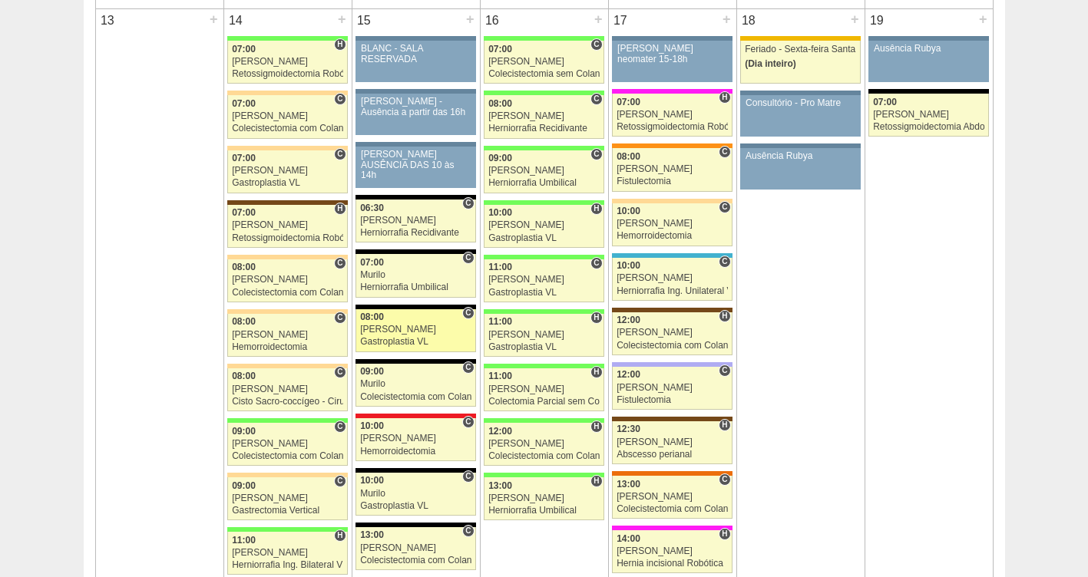
click at [396, 332] on div "[PERSON_NAME]" at bounding box center [415, 330] width 111 height 10
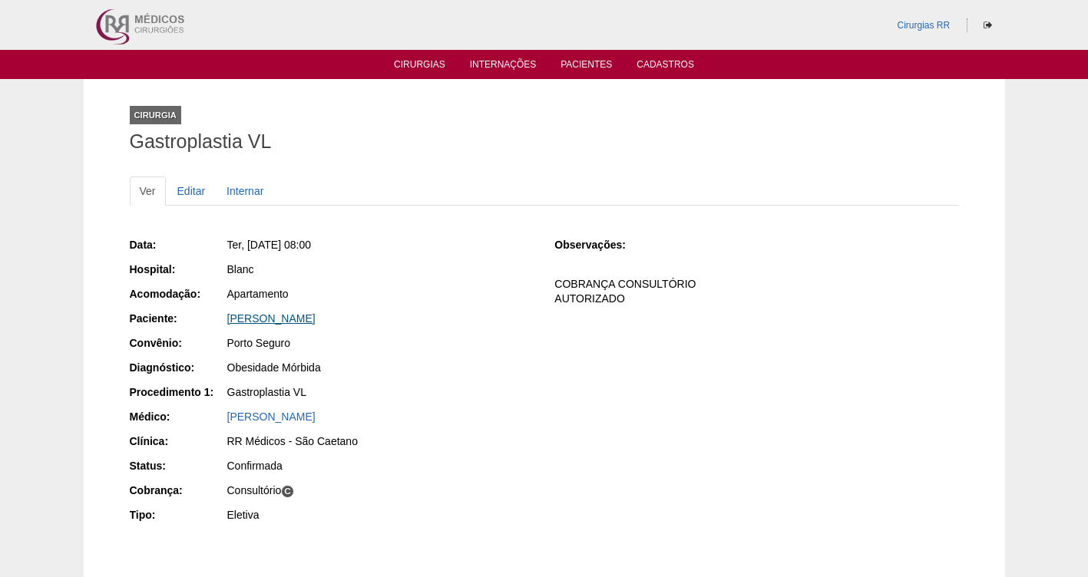
click at [271, 322] on link "[PERSON_NAME]" at bounding box center [271, 319] width 88 height 12
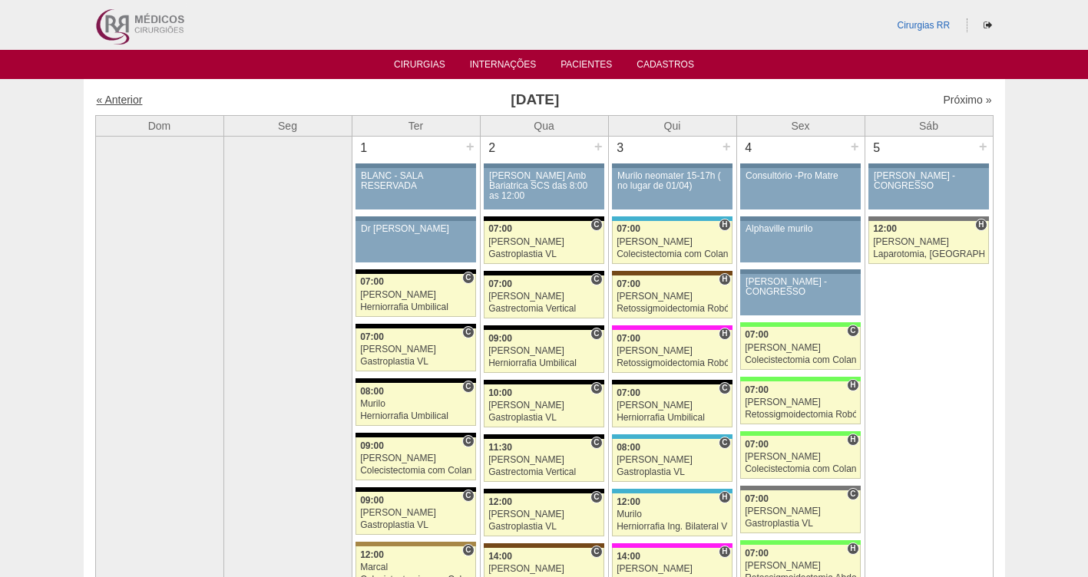
click at [116, 104] on link "« Anterior" at bounding box center [120, 100] width 46 height 12
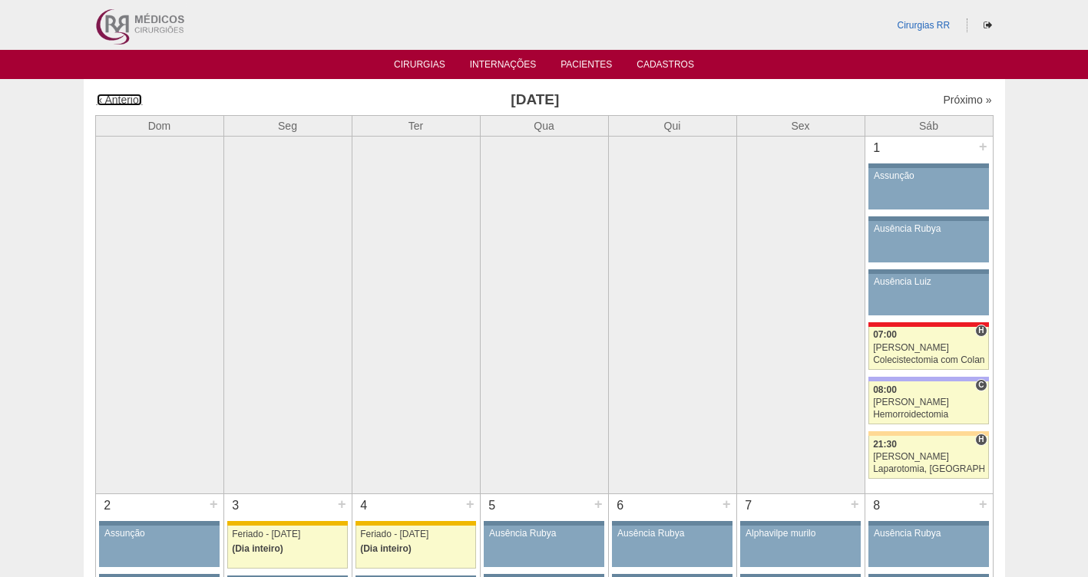
click at [115, 103] on link "« Anterior" at bounding box center [120, 100] width 46 height 12
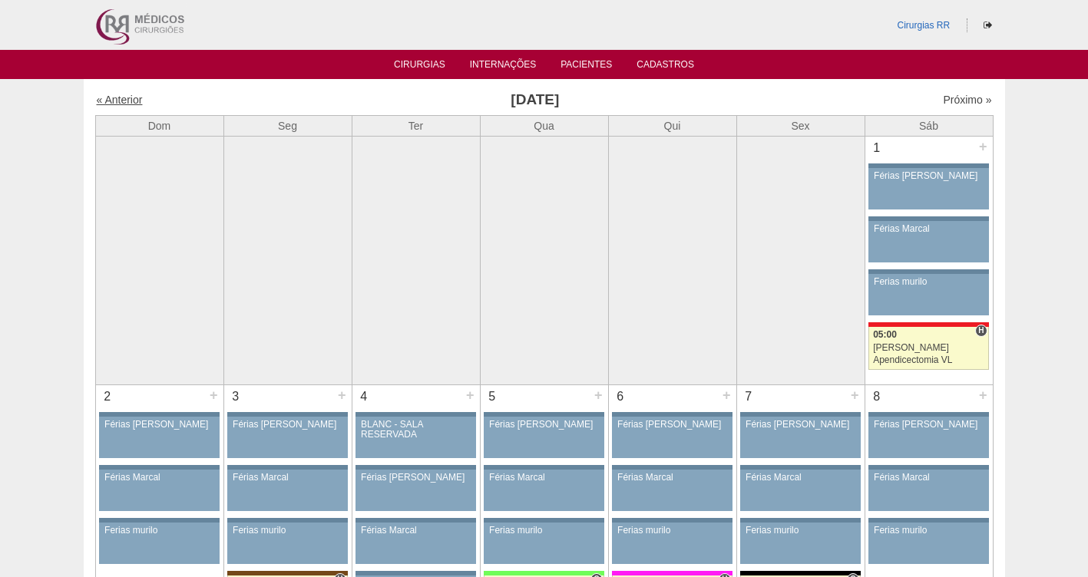
drag, startPoint x: 0, startPoint y: 0, endPoint x: 124, endPoint y: 99, distance: 158.4
click at [124, 99] on link "« Anterior" at bounding box center [120, 100] width 46 height 12
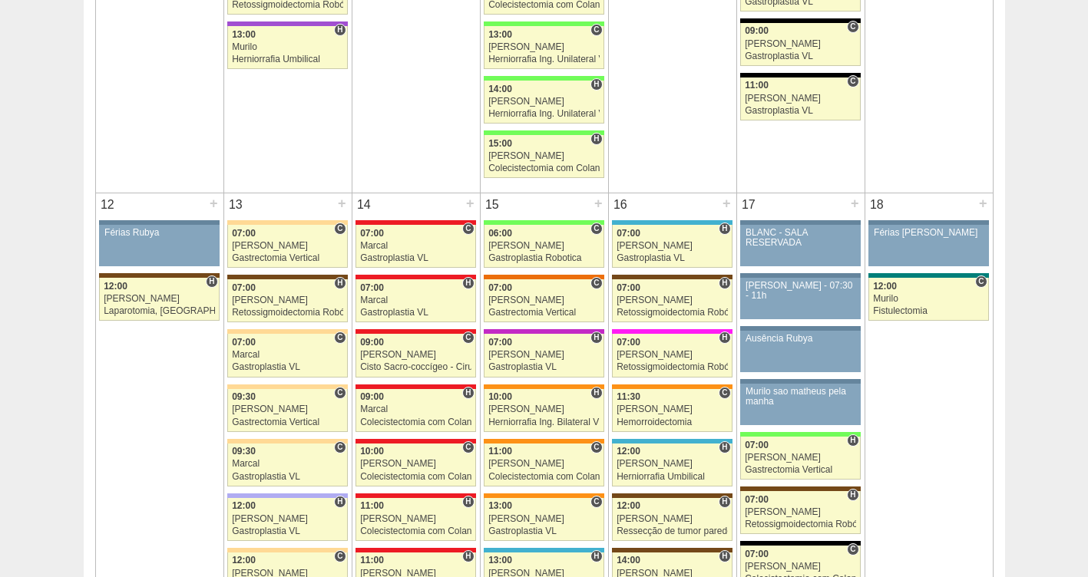
scroll to position [1099, 0]
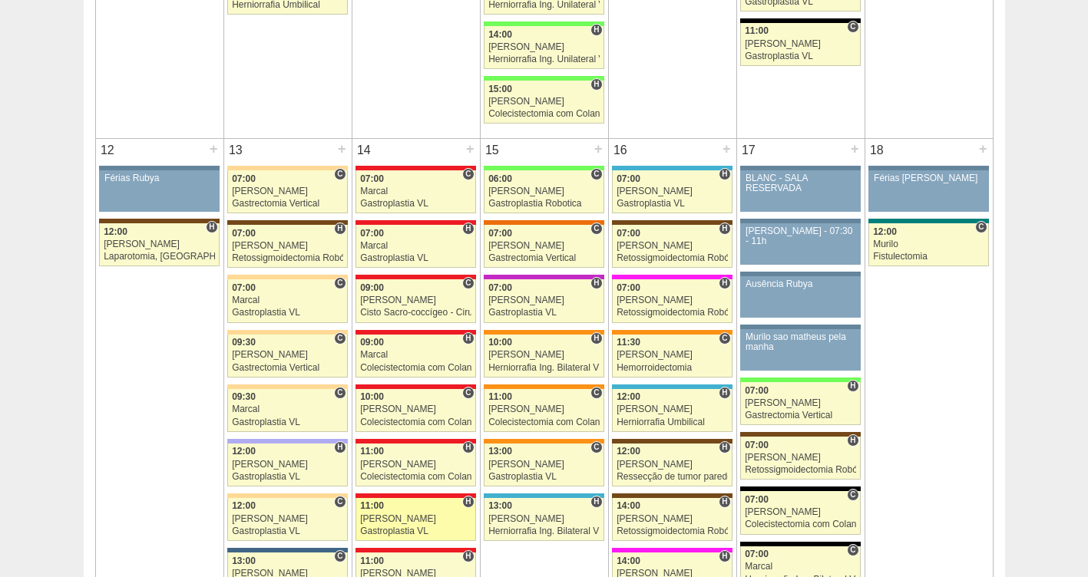
click at [397, 524] on link "83110 Ricardo Fernandes H 11:00 Ricardo Fernandes Gastroplastia VL Hospital Ass…" at bounding box center [416, 519] width 120 height 43
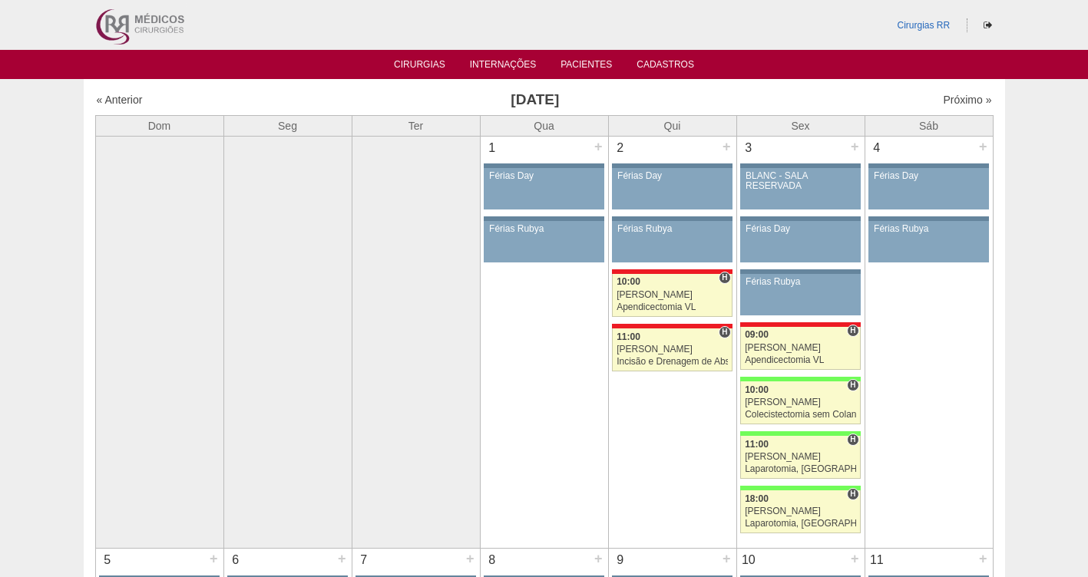
scroll to position [1099, 0]
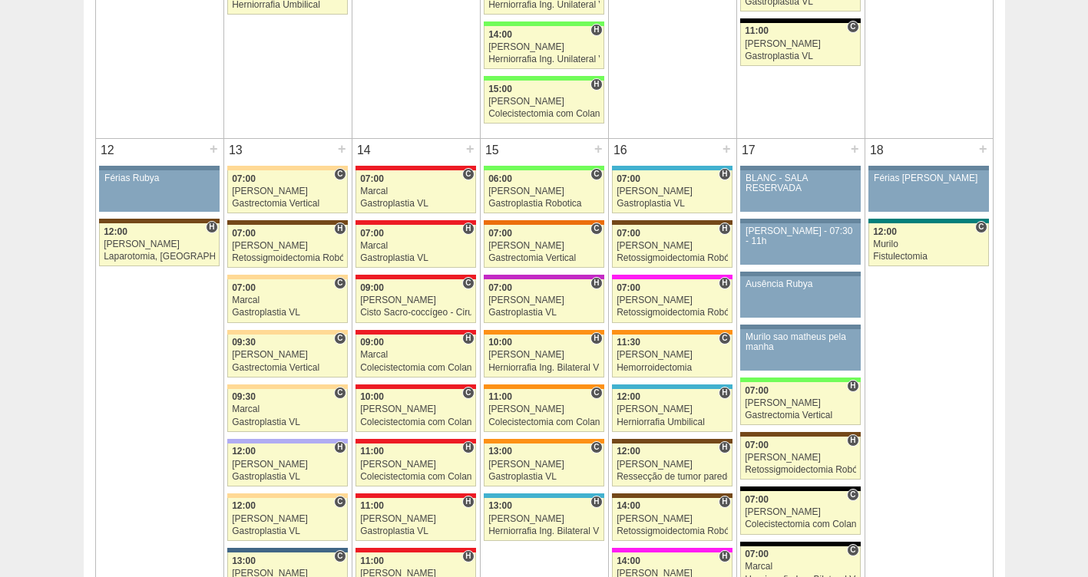
drag, startPoint x: 1087, startPoint y: 200, endPoint x: 1093, endPoint y: 237, distance: 37.2
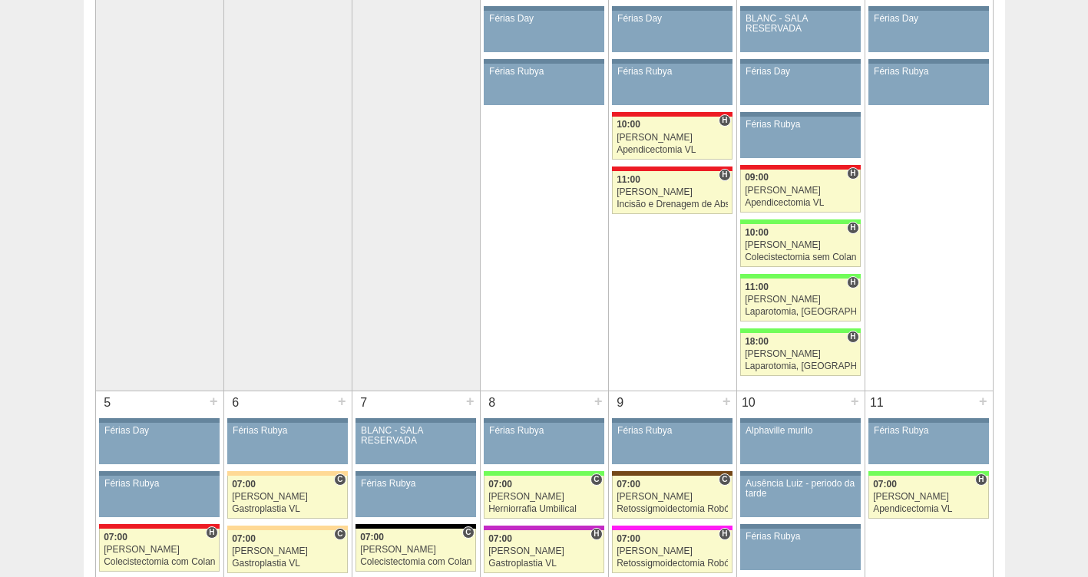
scroll to position [0, 0]
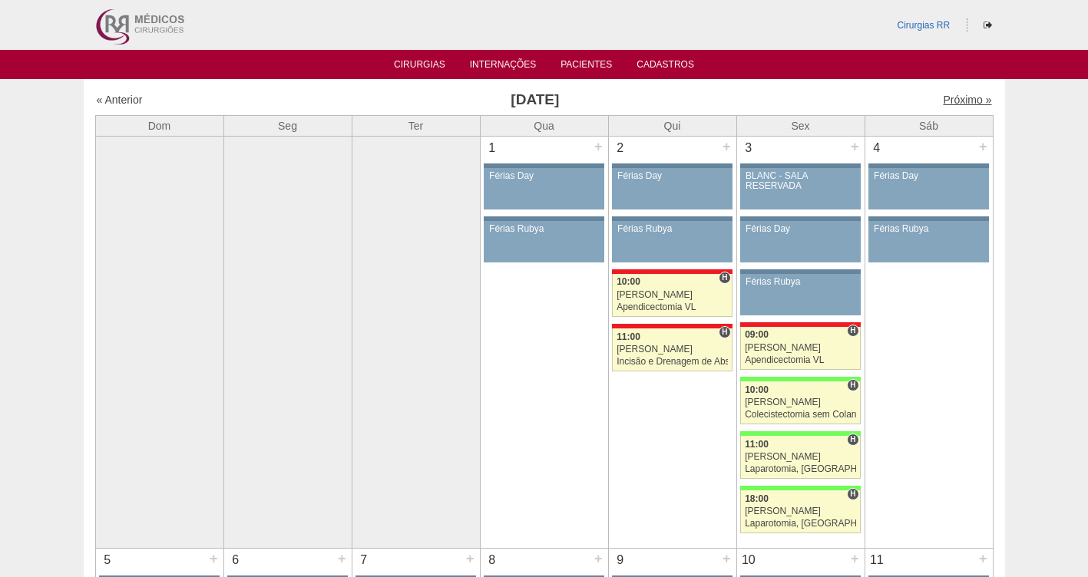
click at [944, 101] on link "Próximo »" at bounding box center [967, 100] width 48 height 12
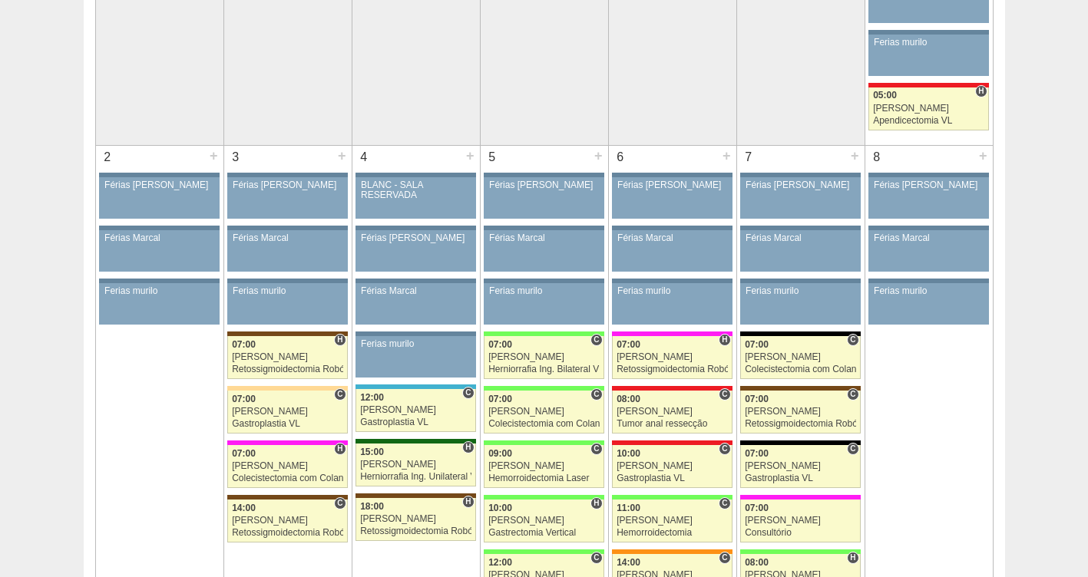
scroll to position [246, 0]
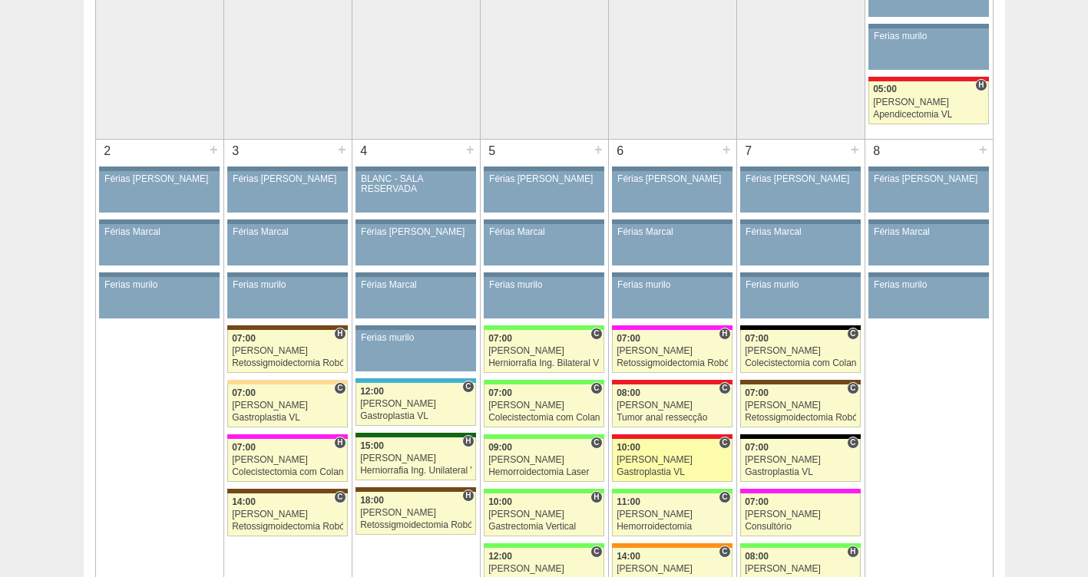
click at [678, 448] on div "10:00" at bounding box center [672, 448] width 111 height 10
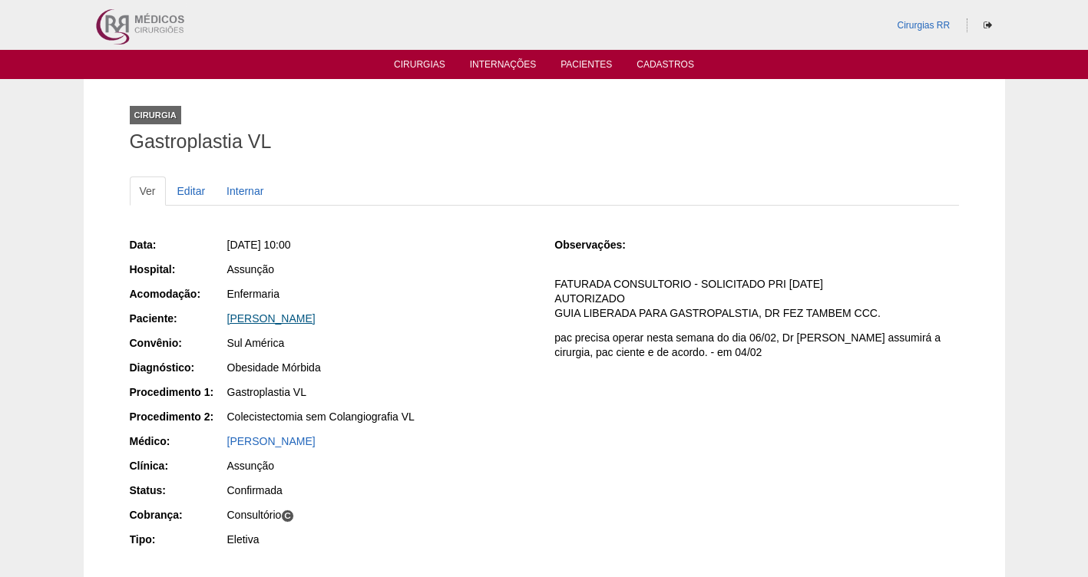
click at [261, 315] on link "[PERSON_NAME]" at bounding box center [271, 319] width 88 height 12
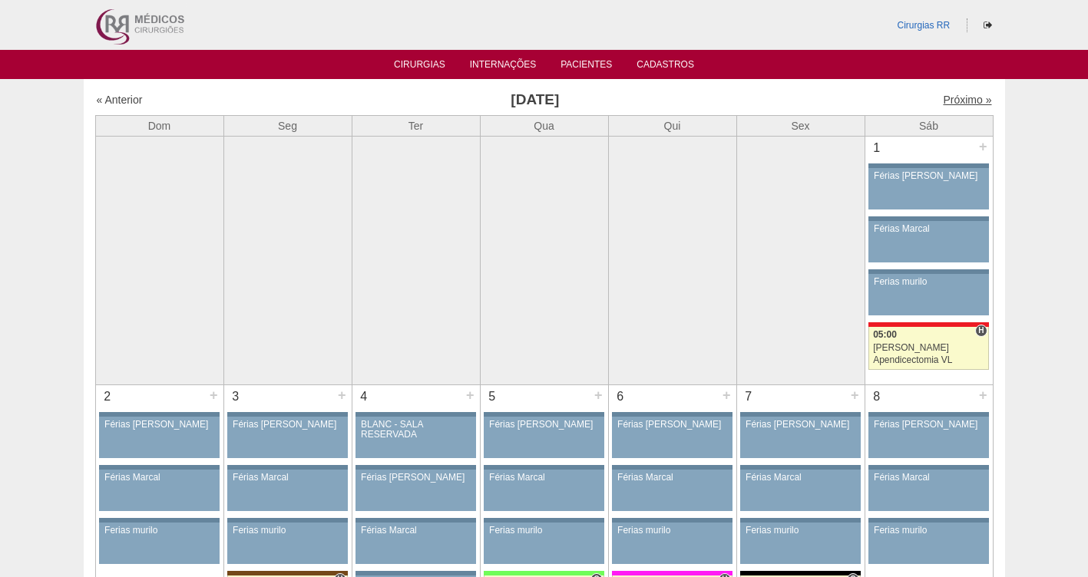
click at [958, 101] on link "Próximo »" at bounding box center [967, 100] width 48 height 12
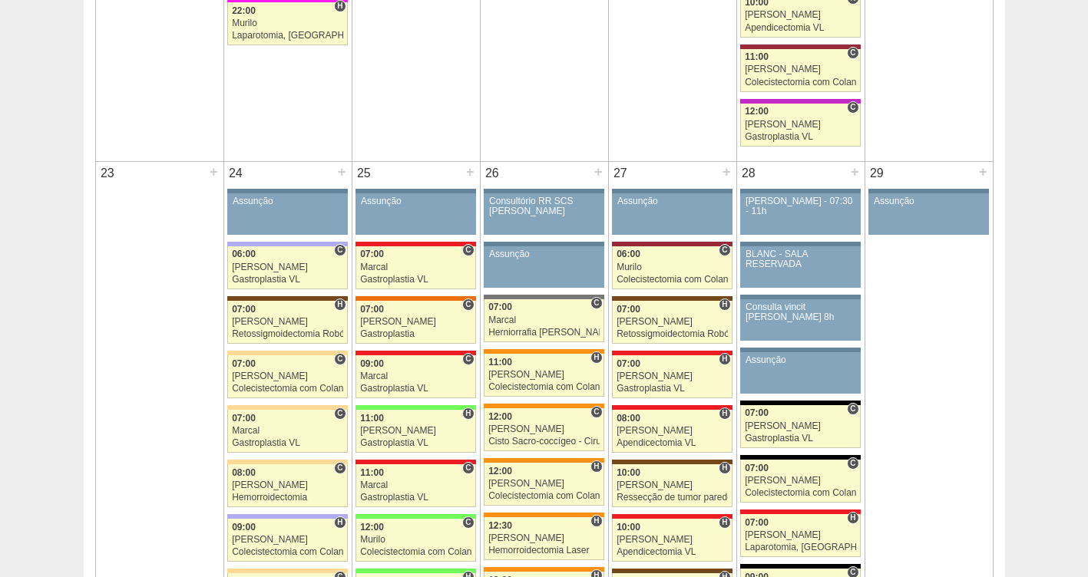
scroll to position [2639, 0]
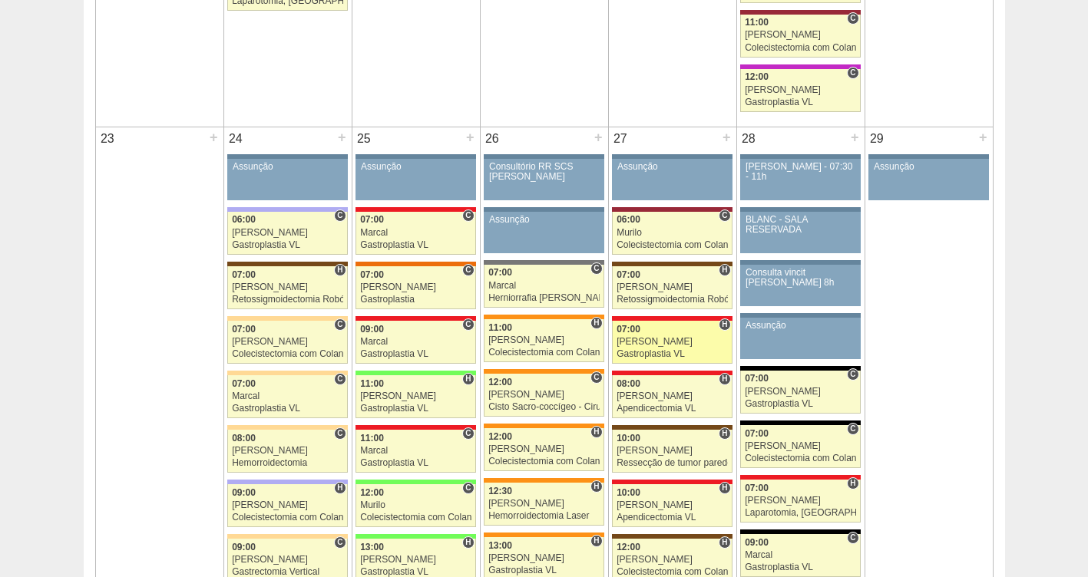
click at [702, 344] on div "[PERSON_NAME]" at bounding box center [672, 342] width 111 height 10
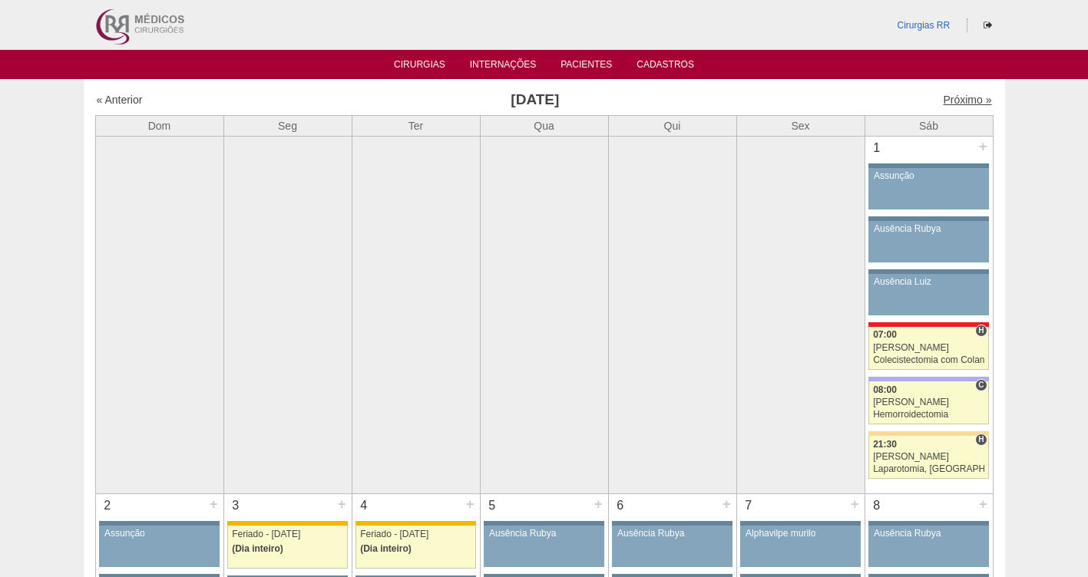
click at [950, 102] on link "Próximo »" at bounding box center [967, 100] width 48 height 12
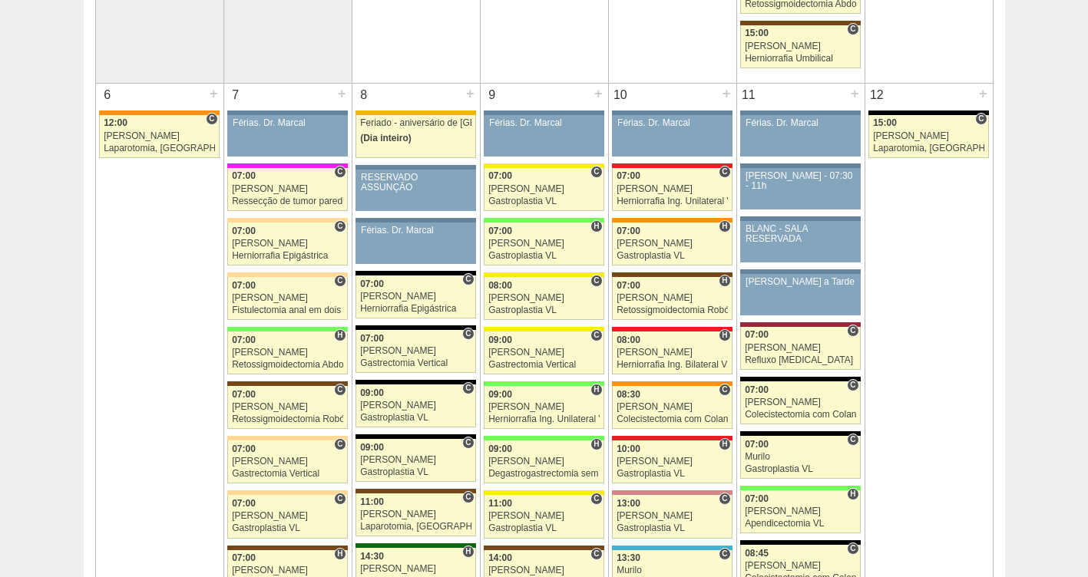
scroll to position [890, 0]
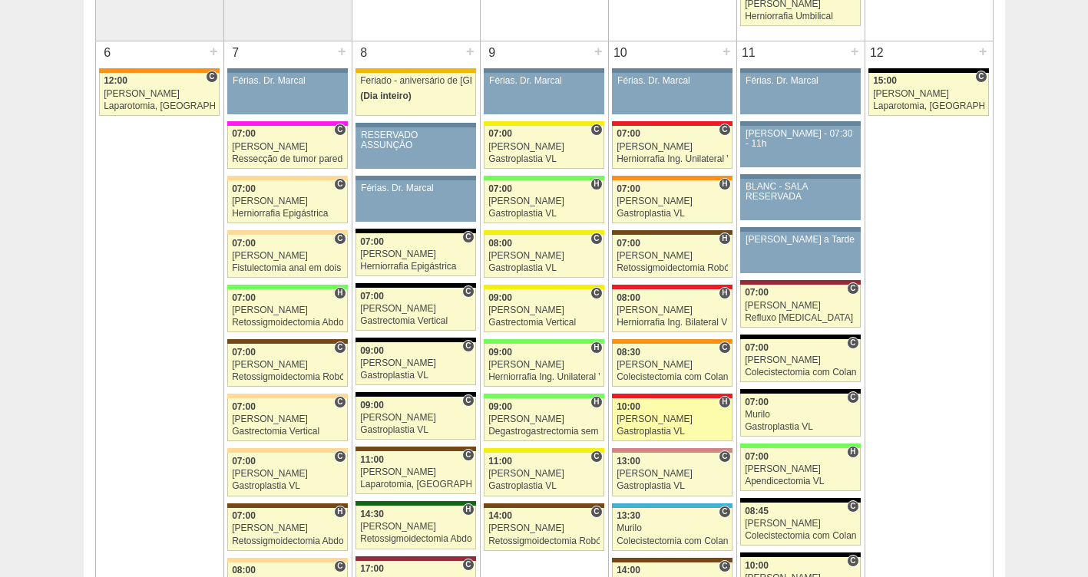
click at [663, 430] on div "Gastroplastia VL" at bounding box center [672, 432] width 111 height 10
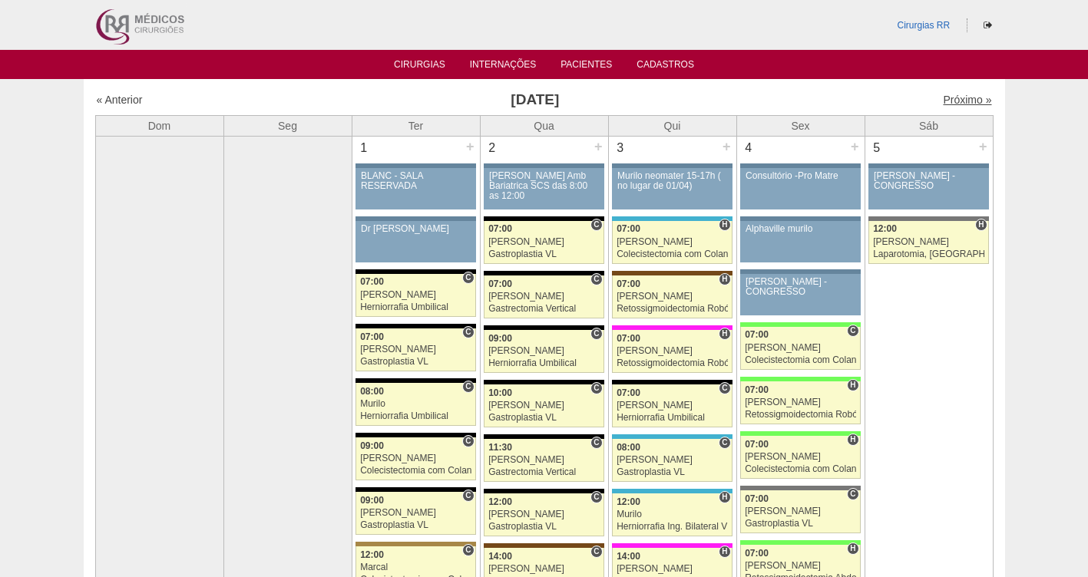
click at [951, 106] on link "Próximo »" at bounding box center [967, 100] width 48 height 12
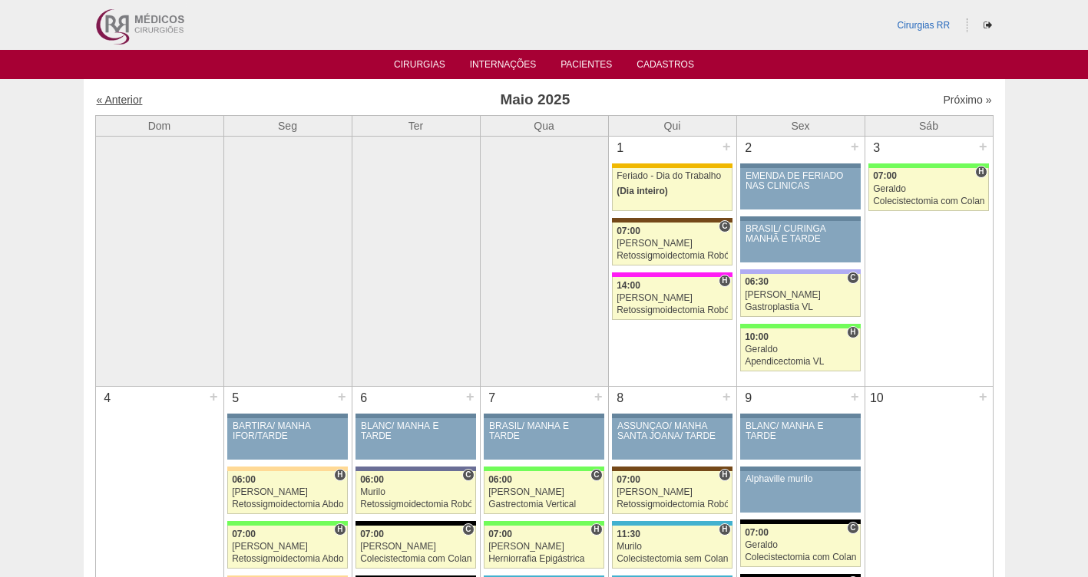
click at [119, 96] on link "« Anterior" at bounding box center [120, 100] width 46 height 12
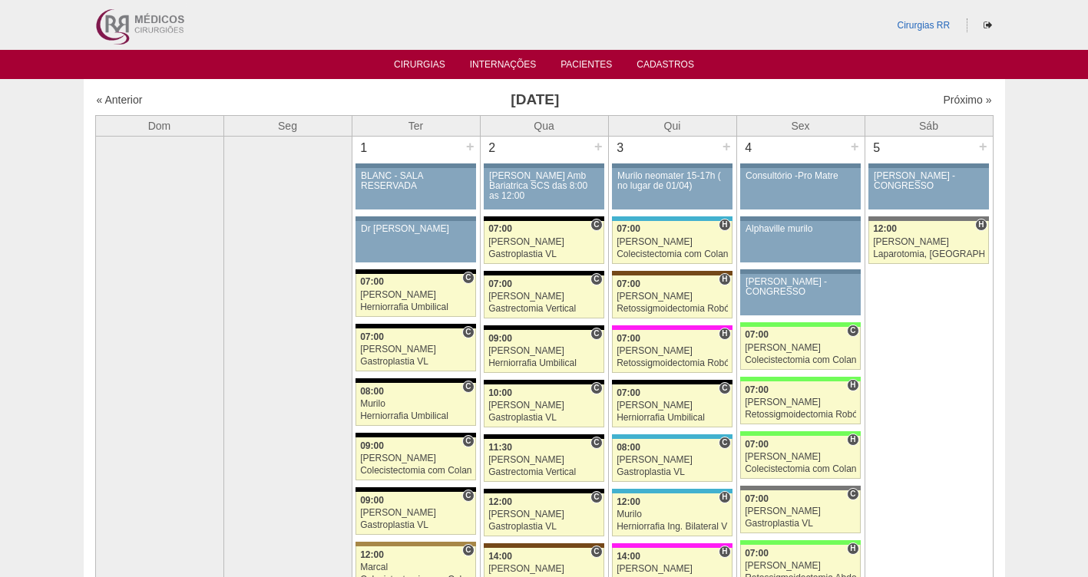
click at [117, 98] on link "« Anterior" at bounding box center [120, 100] width 46 height 12
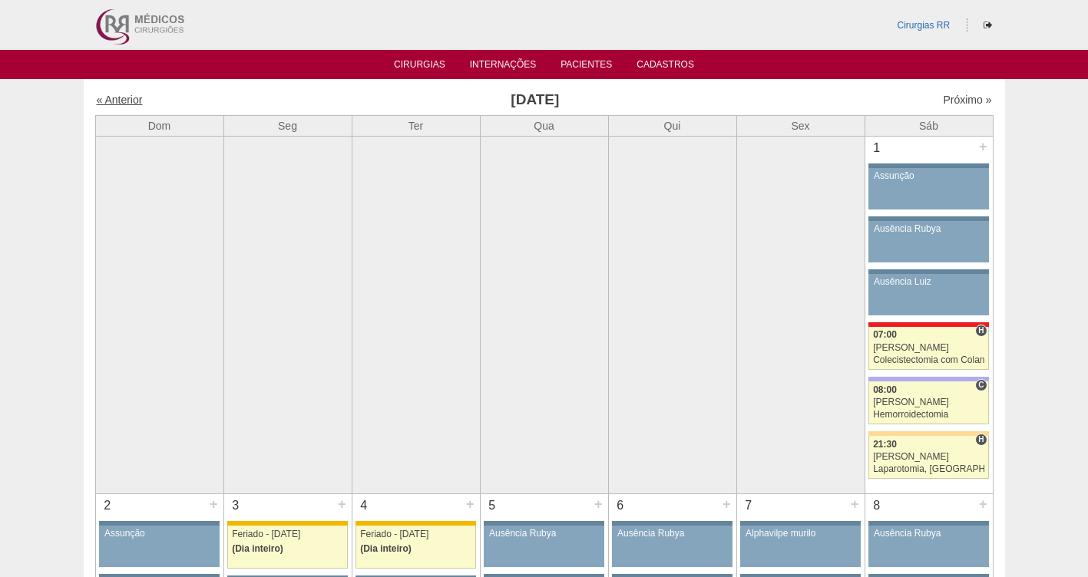
drag, startPoint x: 0, startPoint y: 0, endPoint x: 115, endPoint y: 99, distance: 151.9
click at [115, 99] on link "« Anterior" at bounding box center [120, 100] width 46 height 12
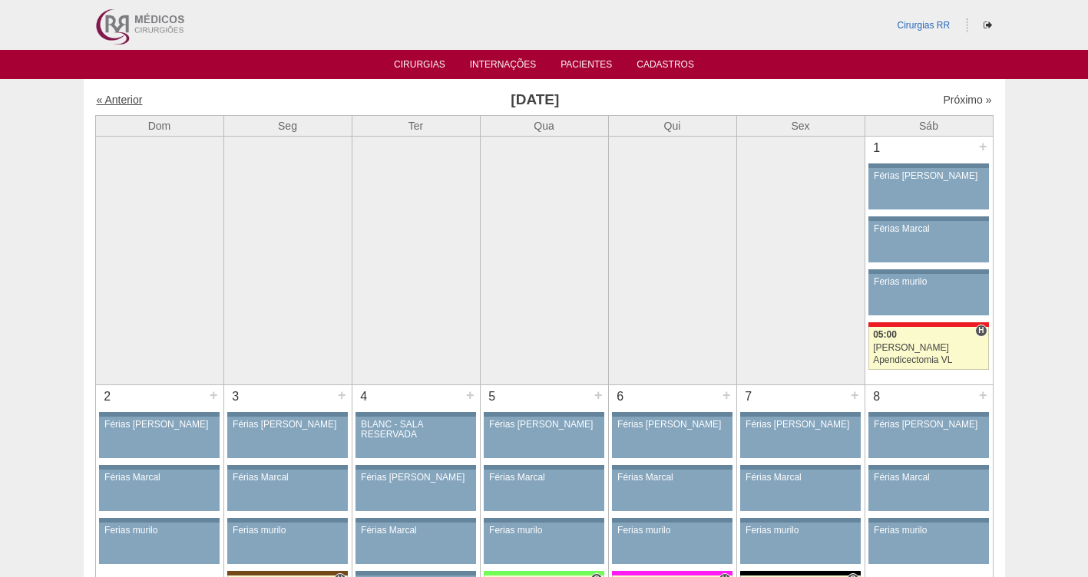
drag, startPoint x: 0, startPoint y: 0, endPoint x: 115, endPoint y: 99, distance: 151.9
click at [115, 99] on link "« Anterior" at bounding box center [120, 100] width 46 height 12
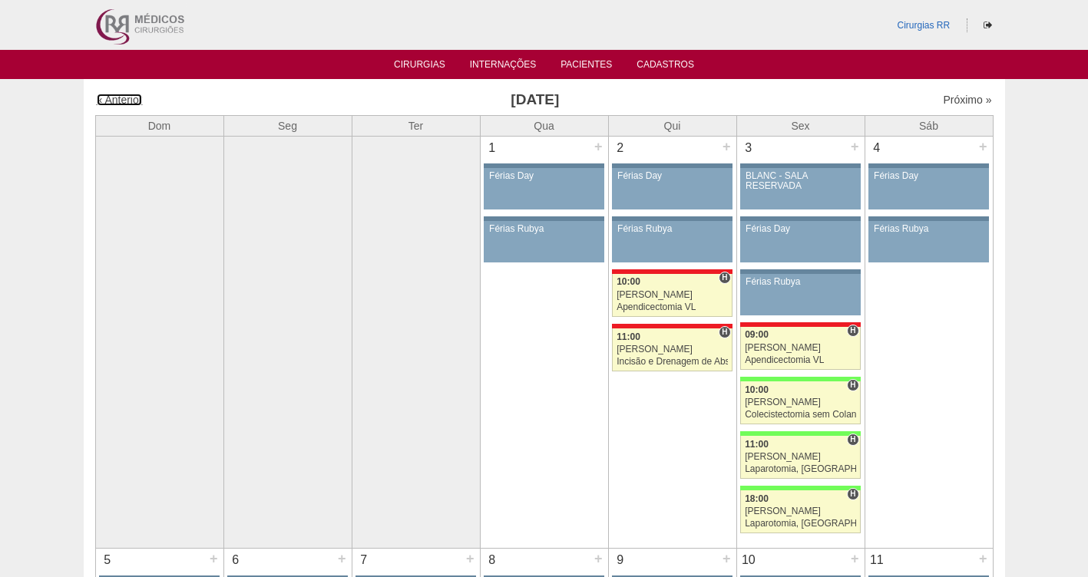
click at [115, 99] on link "« Anterior" at bounding box center [120, 100] width 46 height 12
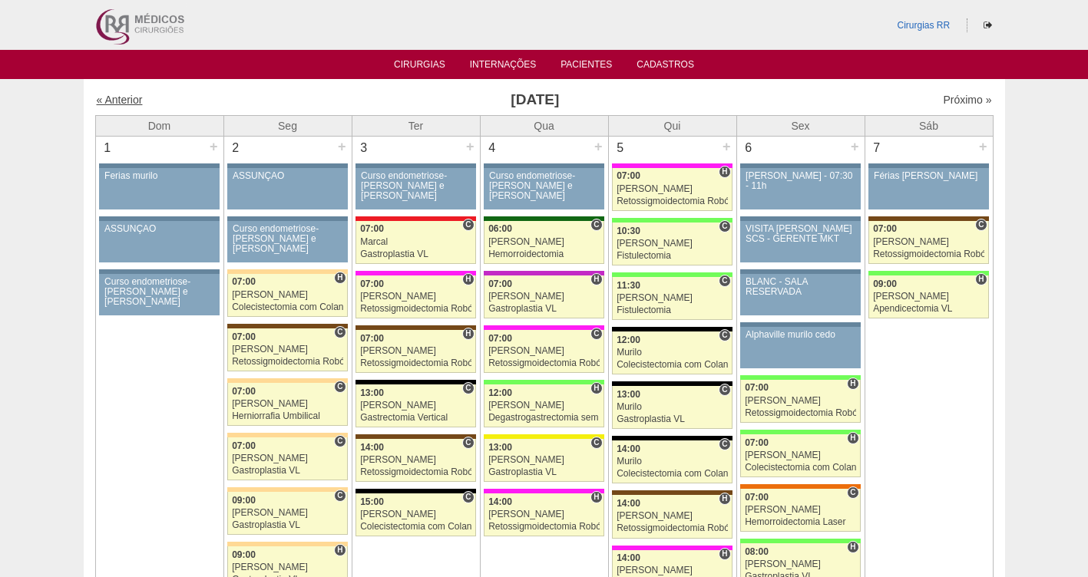
click at [123, 101] on link "« Anterior" at bounding box center [120, 100] width 46 height 12
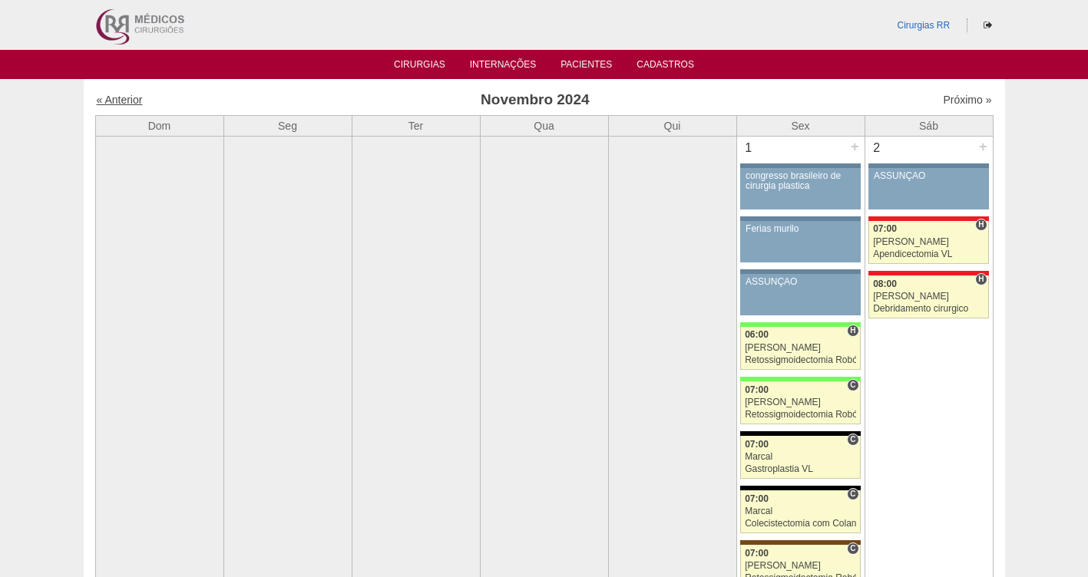
click at [111, 100] on link "« Anterior" at bounding box center [120, 100] width 46 height 12
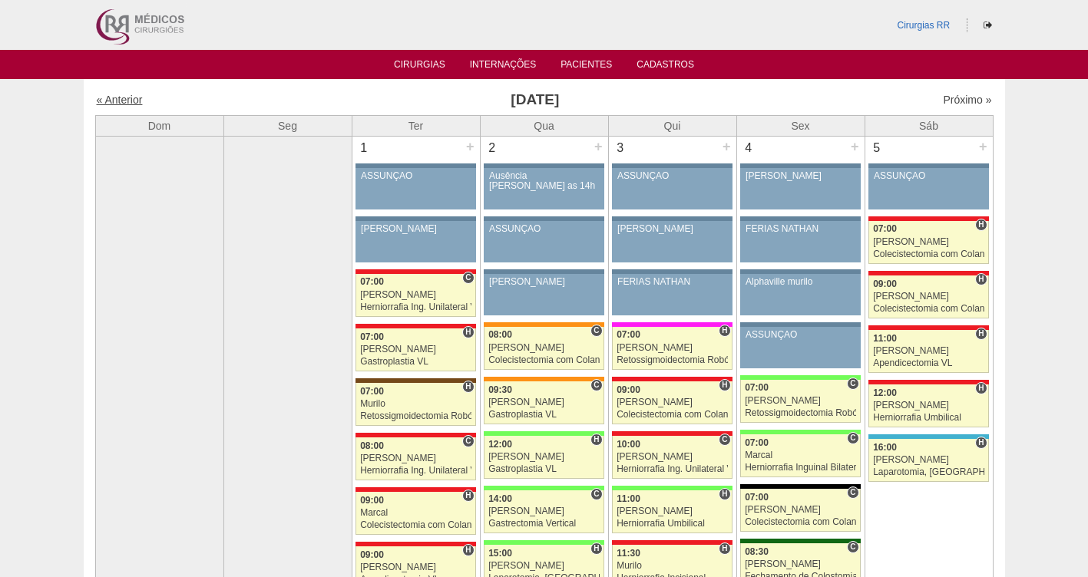
click at [121, 97] on link "« Anterior" at bounding box center [120, 100] width 46 height 12
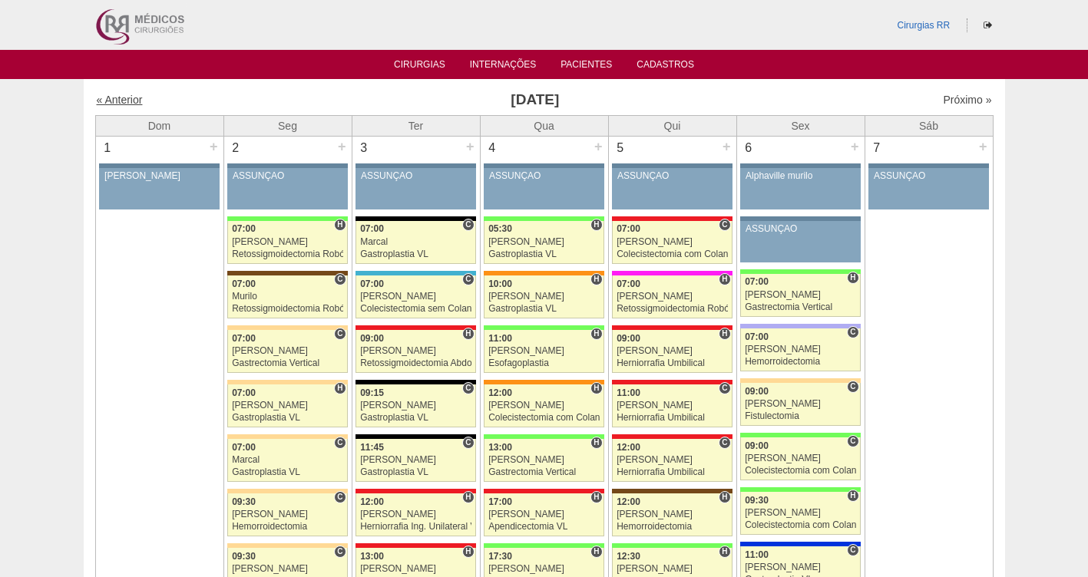
click at [124, 100] on link "« Anterior" at bounding box center [120, 100] width 46 height 12
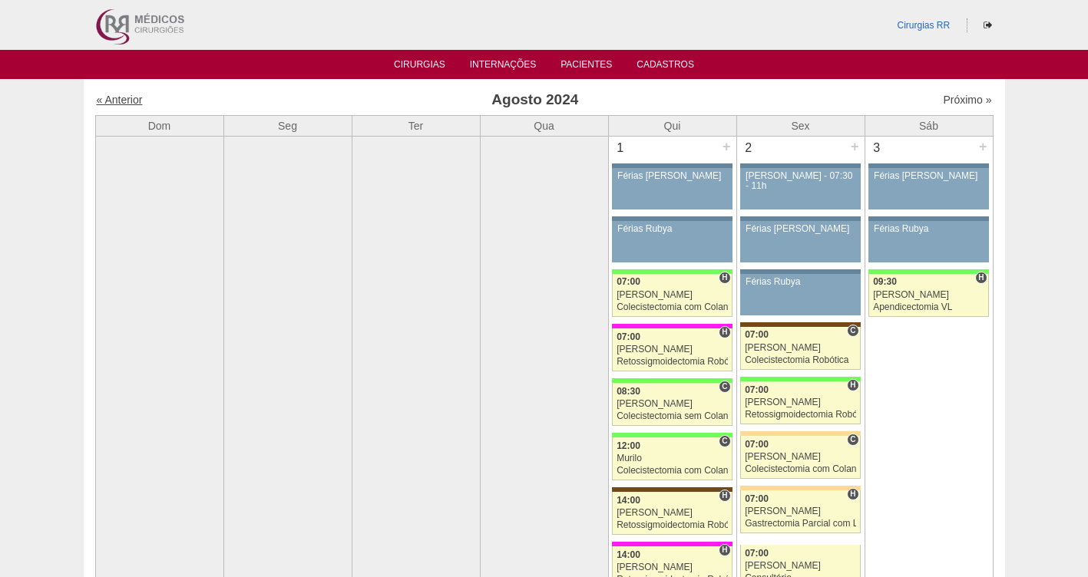
click at [120, 98] on link "« Anterior" at bounding box center [120, 100] width 46 height 12
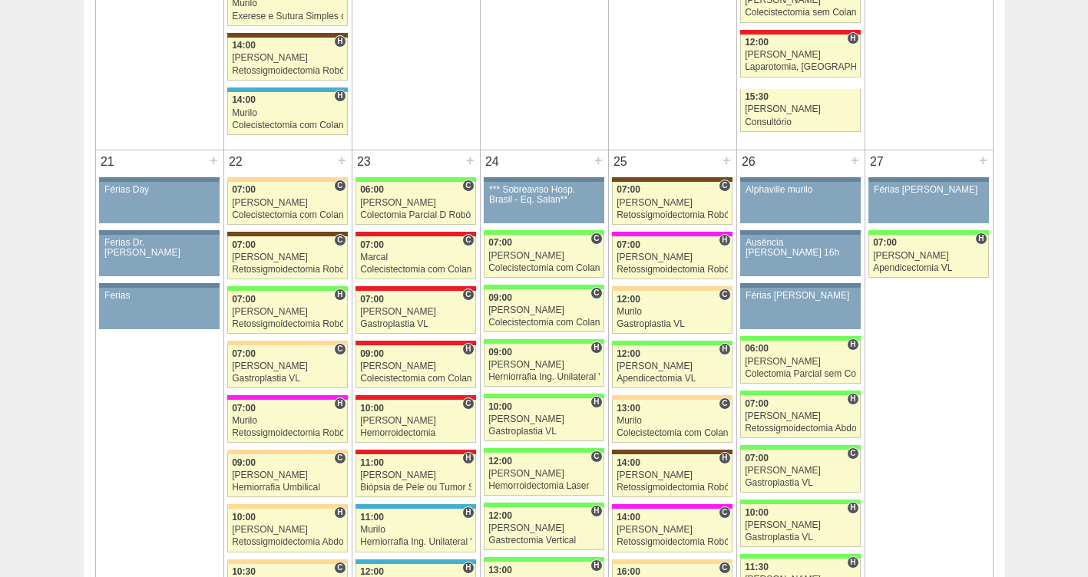
scroll to position [2263, 0]
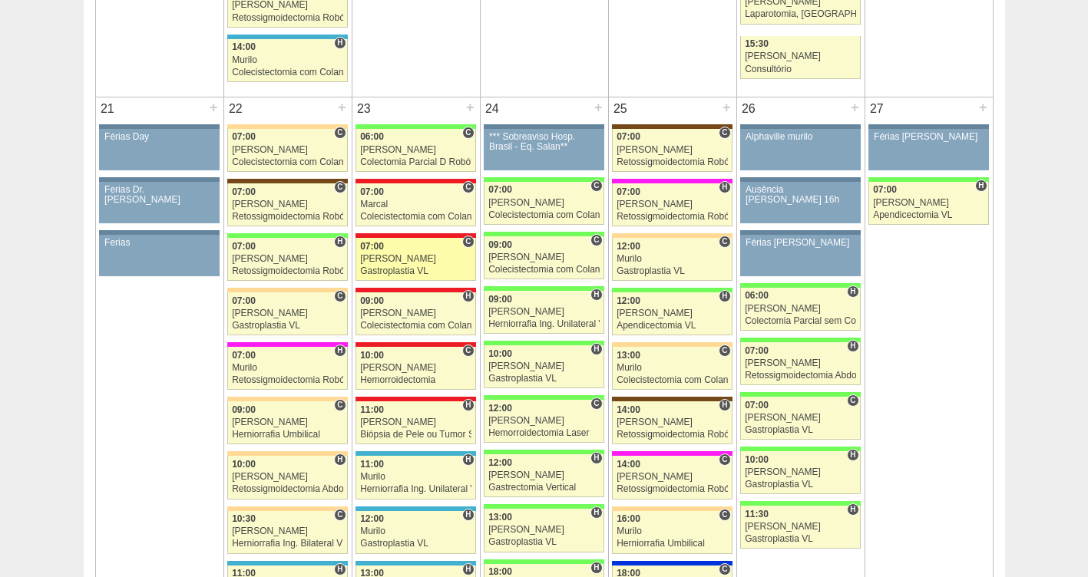
click at [403, 260] on div "[PERSON_NAME]" at bounding box center [415, 259] width 111 height 10
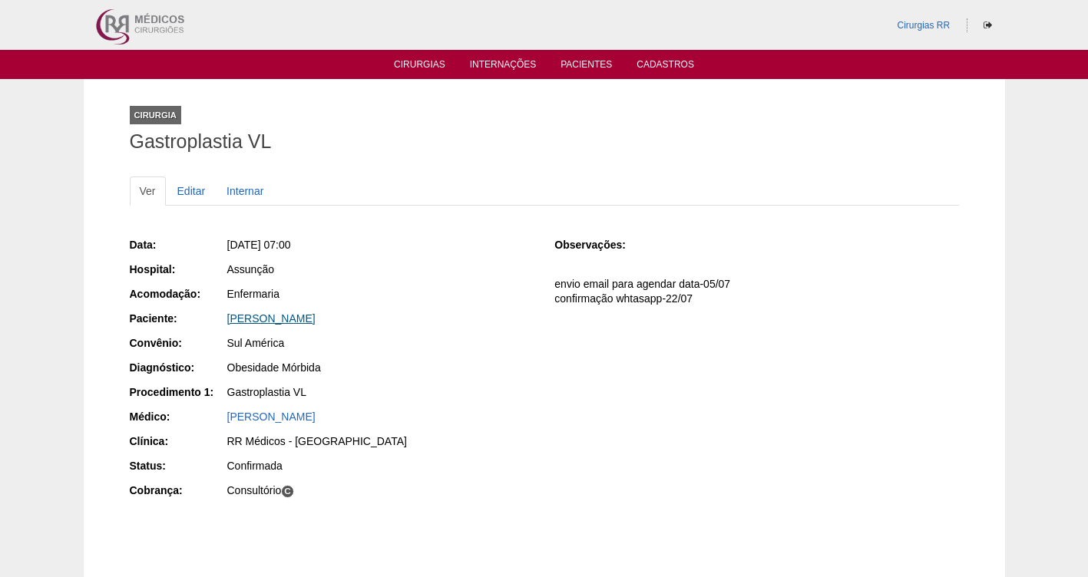
click at [280, 318] on link "[PERSON_NAME]" at bounding box center [271, 319] width 88 height 12
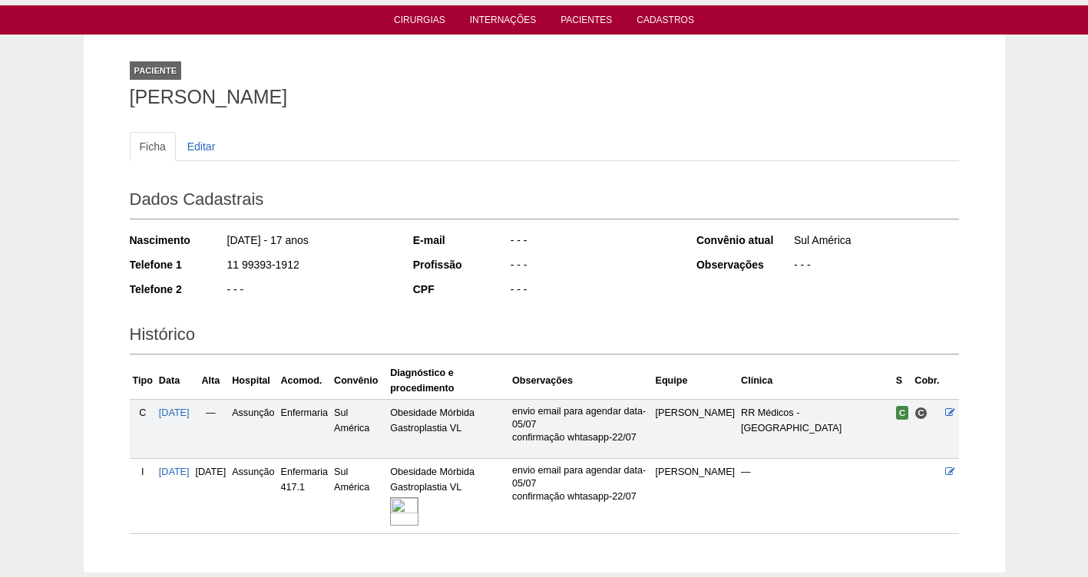
scroll to position [58, 0]
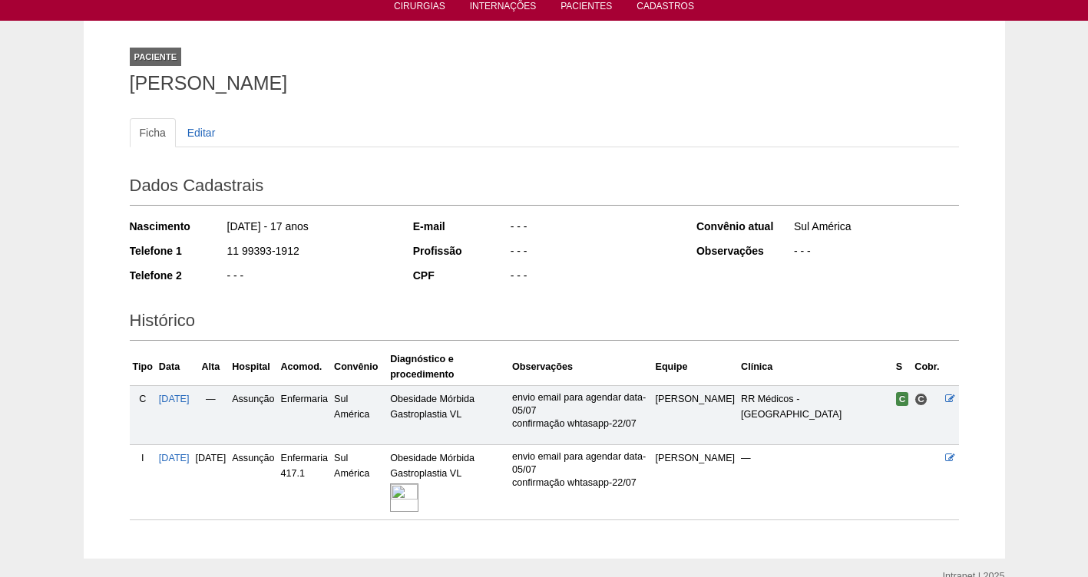
drag, startPoint x: 387, startPoint y: 84, endPoint x: 108, endPoint y: 81, distance: 278.8
click at [108, 81] on div "Paciente [PERSON_NAME] Ficha Editar Dados Cadastrais Nascimento [DATE] - 17 ano…" at bounding box center [544, 290] width 921 height 538
copy h1 "[PERSON_NAME]"
click at [177, 458] on span "[DATE]" at bounding box center [174, 458] width 31 height 11
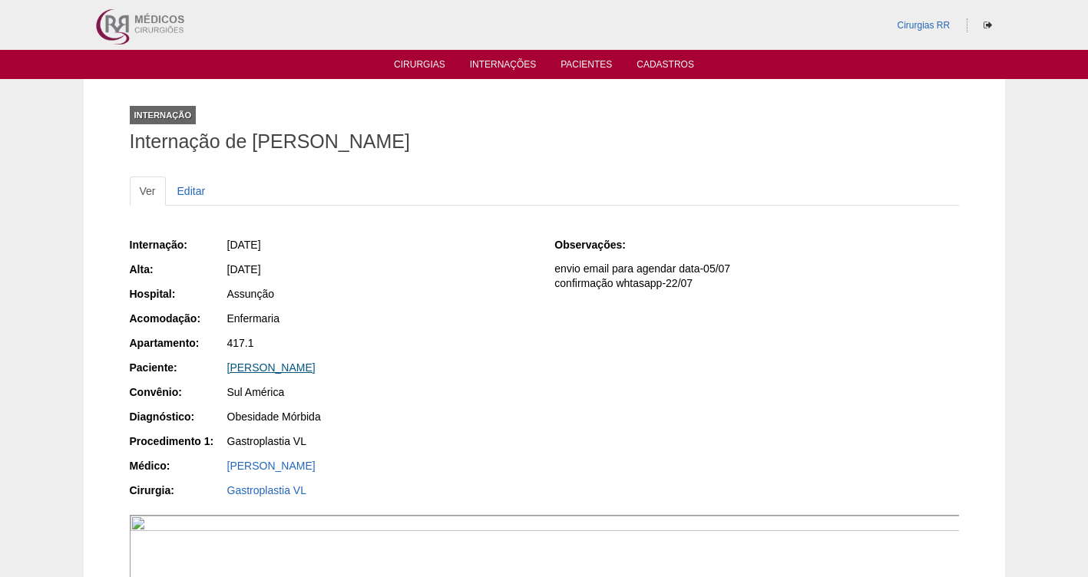
click at [274, 365] on link "[PERSON_NAME]" at bounding box center [271, 368] width 88 height 12
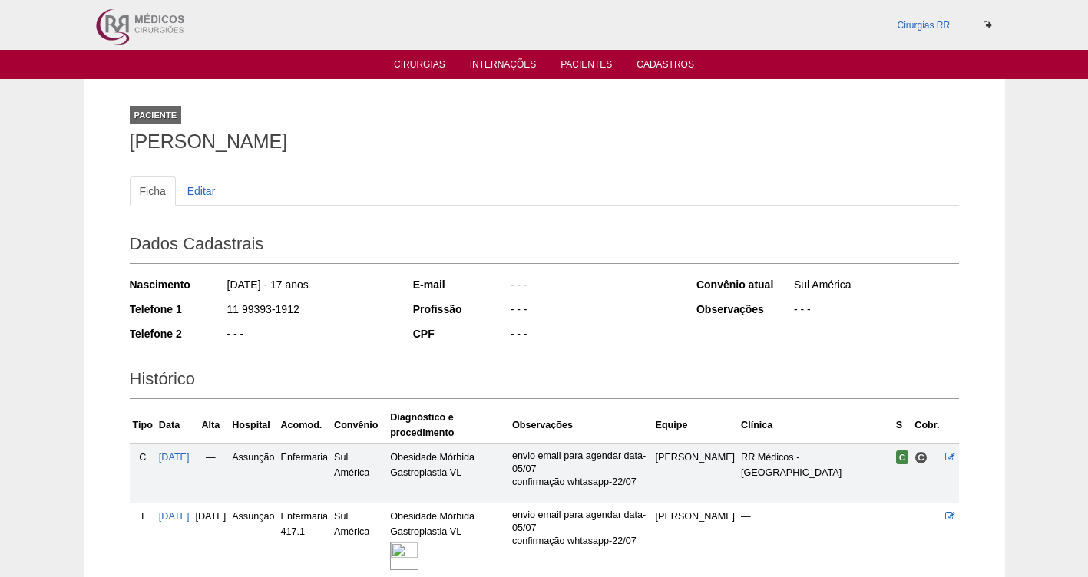
scroll to position [133, 0]
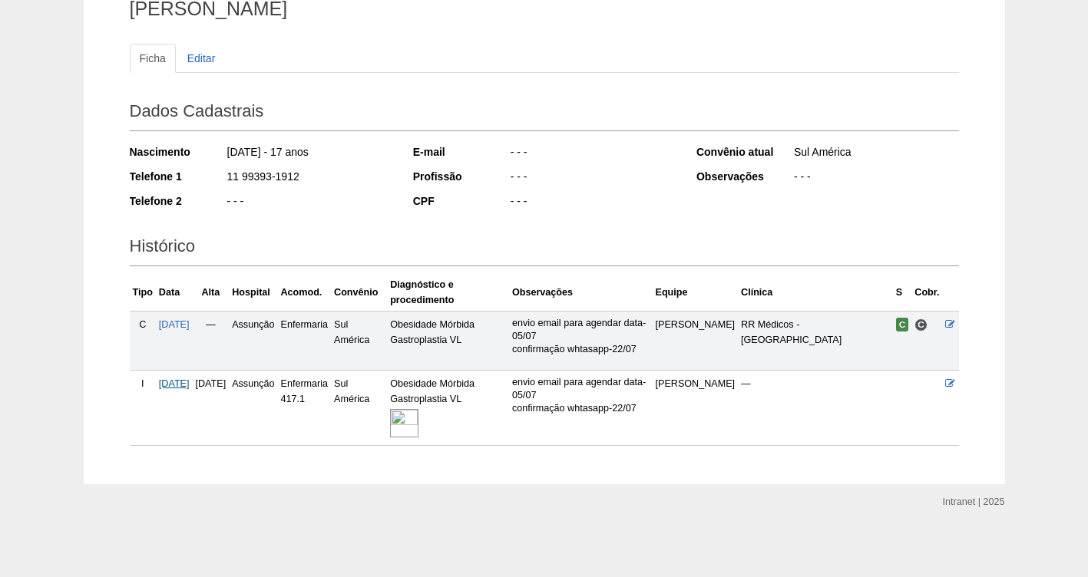
click at [180, 384] on span "[DATE]" at bounding box center [174, 384] width 31 height 11
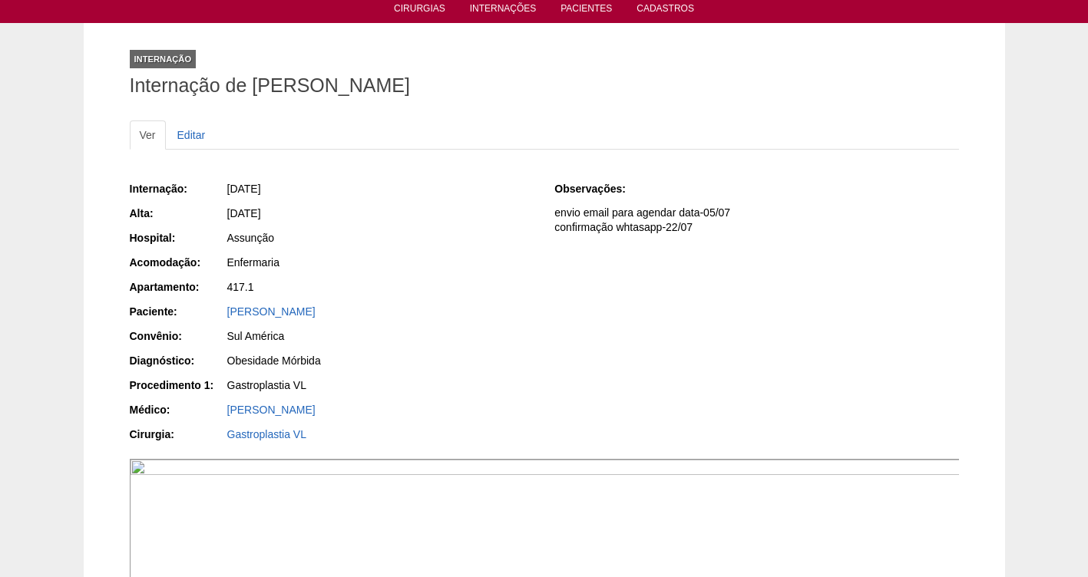
scroll to position [48, 0]
